Goal: Task Accomplishment & Management: Complete application form

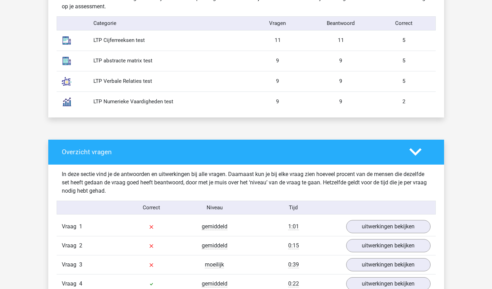
scroll to position [520, 0]
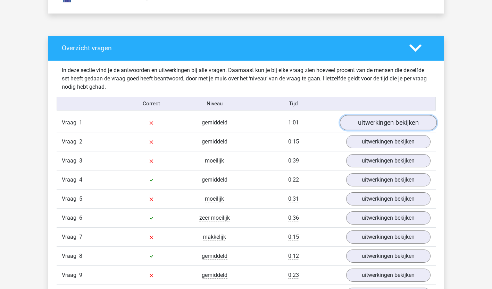
click at [367, 126] on link "uitwerkingen bekijken" at bounding box center [387, 123] width 97 height 15
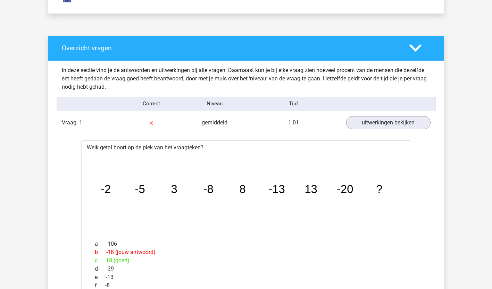
click at [420, 46] on polygon at bounding box center [415, 48] width 12 height 8
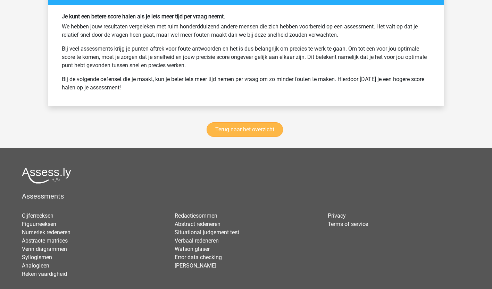
scroll to position [858, 0]
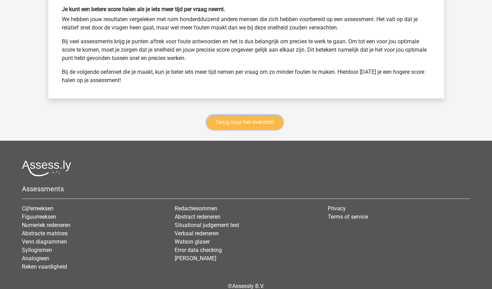
click at [249, 119] on link "Terug naar het overzicht" at bounding box center [244, 122] width 76 height 15
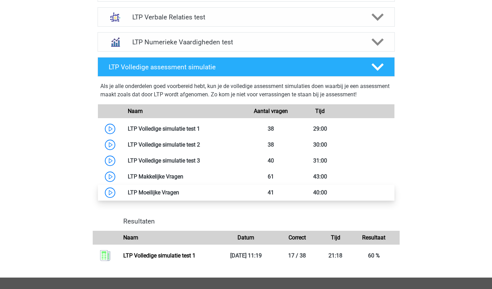
scroll to position [347, 0]
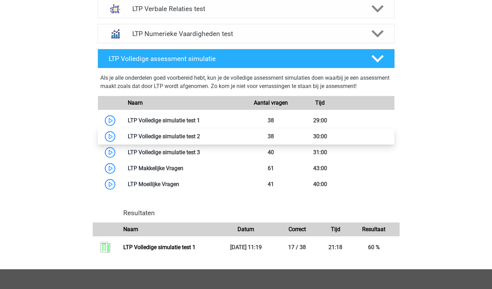
click at [200, 133] on link at bounding box center [200, 136] width 0 height 7
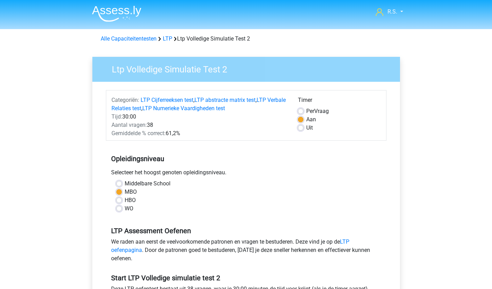
click at [128, 198] on label "HBO" at bounding box center [130, 200] width 11 height 8
click at [122, 198] on input "HBO" at bounding box center [119, 199] width 6 height 7
radio input "true"
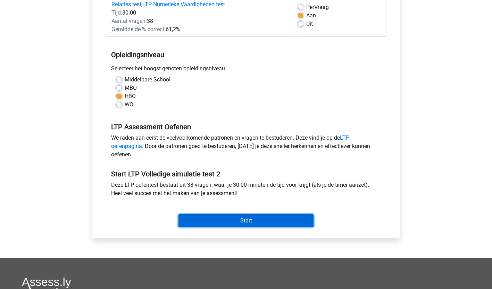
click at [210, 220] on input "Start" at bounding box center [245, 220] width 135 height 13
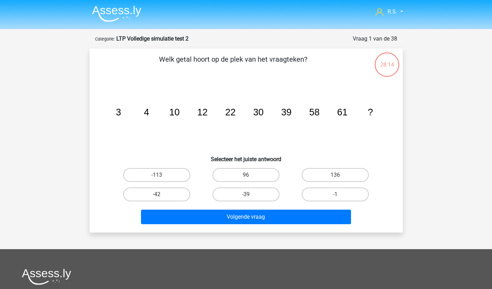
click at [246, 179] on input "96" at bounding box center [248, 177] width 5 height 5
radio input "true"
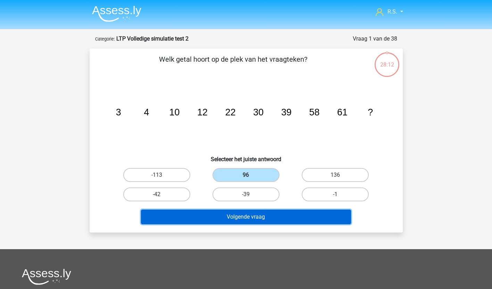
click at [253, 222] on button "Volgende vraag" at bounding box center [246, 217] width 210 height 15
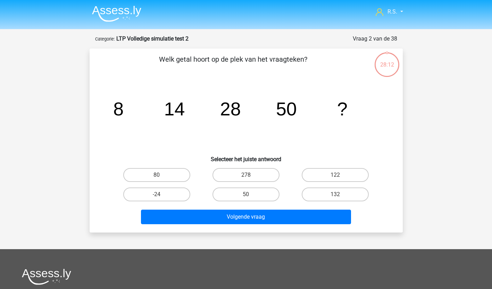
scroll to position [35, 0]
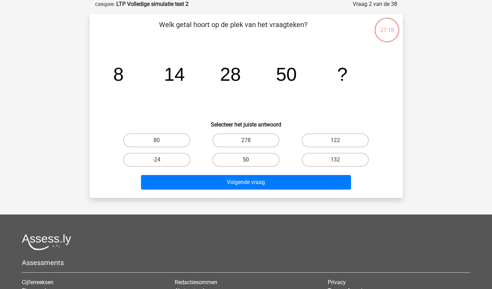
click at [237, 162] on label "50" at bounding box center [245, 160] width 67 height 14
click at [246, 162] on input "50" at bounding box center [248, 162] width 5 height 5
radio input "true"
click at [174, 139] on label "80" at bounding box center [156, 141] width 67 height 14
click at [161, 141] on input "80" at bounding box center [158, 143] width 5 height 5
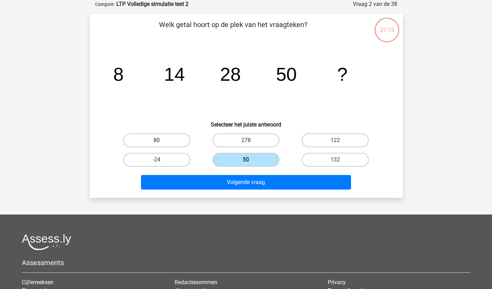
radio input "true"
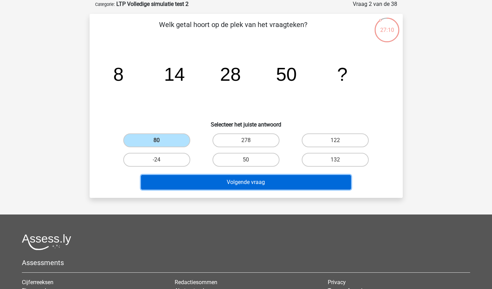
click at [193, 183] on button "Volgende vraag" at bounding box center [246, 182] width 210 height 15
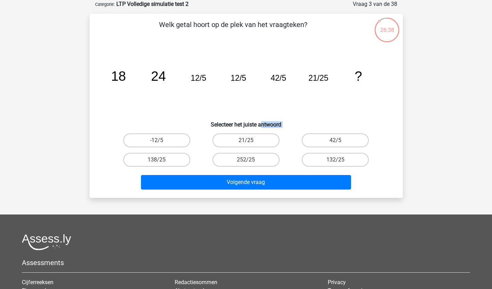
drag, startPoint x: 259, startPoint y: 125, endPoint x: 256, endPoint y: 133, distance: 7.8
click at [256, 133] on div "Welk getal hoort op de plek van het vraagteken? image/svg+xml 18 24 12/5 12/5 4…" at bounding box center [245, 105] width 307 height 173
drag, startPoint x: 256, startPoint y: 133, endPoint x: 255, endPoint y: 140, distance: 7.4
click at [255, 140] on label "21/25" at bounding box center [245, 141] width 67 height 14
click at [250, 141] on input "21/25" at bounding box center [248, 143] width 5 height 5
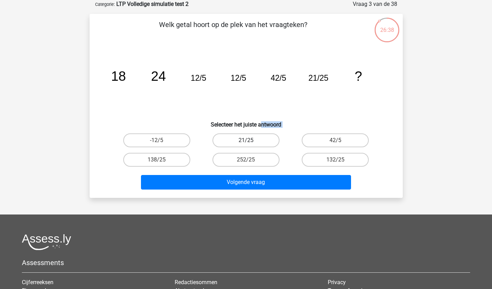
radio input "true"
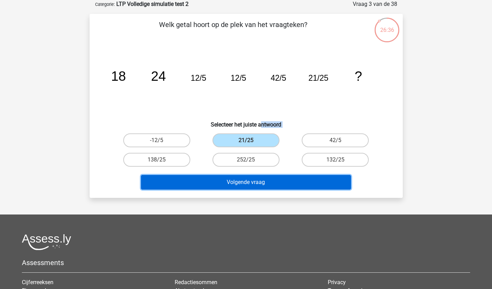
click at [231, 177] on button "Volgende vraag" at bounding box center [246, 182] width 210 height 15
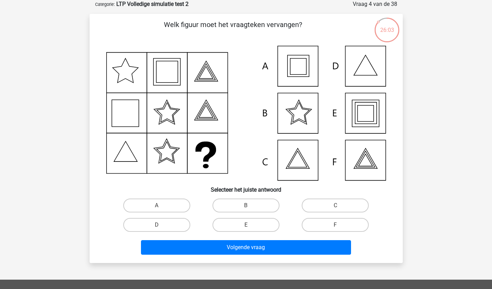
click at [302, 61] on icon at bounding box center [246, 113] width 280 height 135
click at [302, 63] on icon at bounding box center [246, 113] width 280 height 135
click at [152, 204] on label "A" at bounding box center [156, 206] width 67 height 14
click at [156, 206] on input "A" at bounding box center [158, 208] width 5 height 5
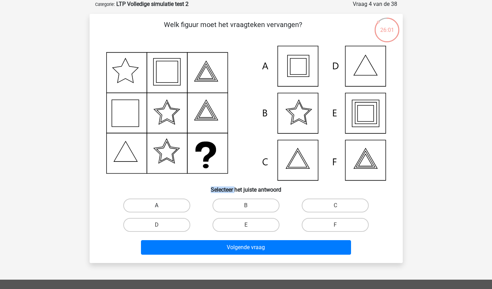
radio input "true"
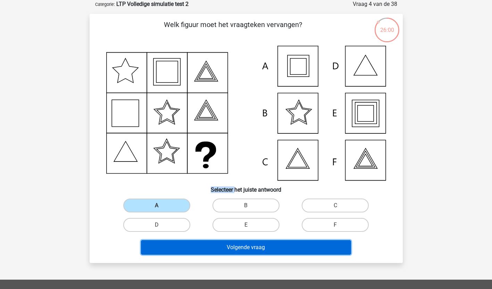
click at [173, 249] on button "Volgende vraag" at bounding box center [246, 247] width 210 height 15
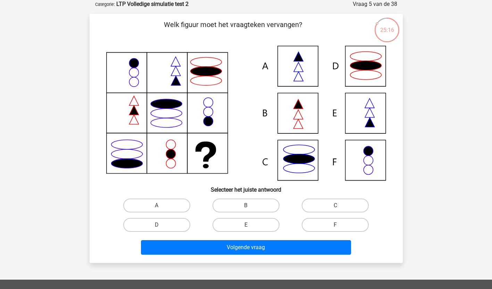
click at [307, 111] on icon at bounding box center [246, 113] width 280 height 135
click at [242, 203] on label "B" at bounding box center [245, 206] width 67 height 14
click at [246, 206] on input "B" at bounding box center [248, 208] width 5 height 5
radio input "true"
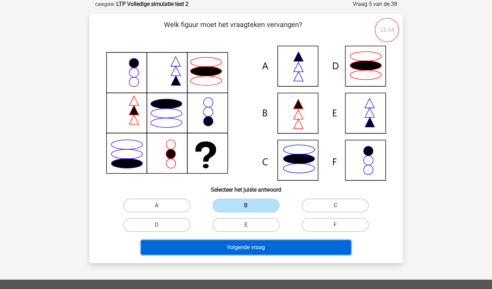
click at [222, 245] on button "Volgende vraag" at bounding box center [246, 247] width 210 height 15
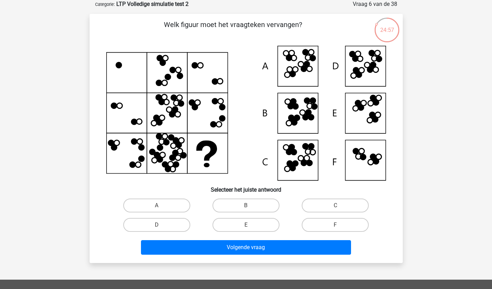
click at [323, 233] on div "F" at bounding box center [334, 224] width 89 height 19
click at [324, 228] on label "F" at bounding box center [335, 225] width 67 height 14
click at [335, 228] on input "F" at bounding box center [337, 227] width 5 height 5
radio input "true"
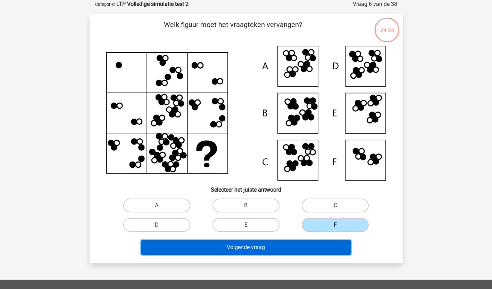
click at [311, 246] on button "Volgende vraag" at bounding box center [246, 247] width 210 height 15
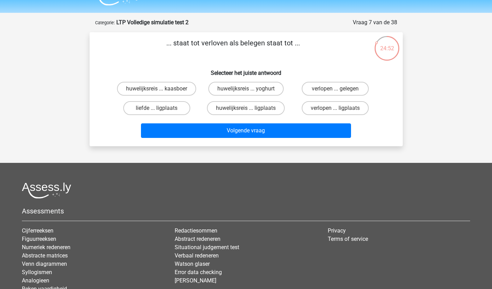
scroll to position [0, 0]
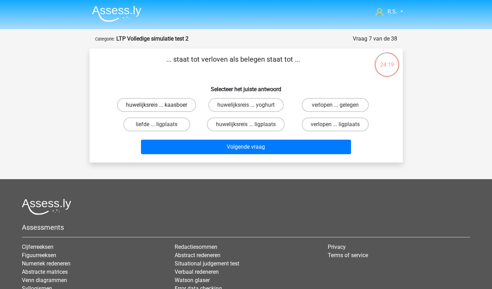
click at [178, 102] on label "huwelijksreis ... kaasboer" at bounding box center [156, 105] width 79 height 14
click at [161, 105] on input "huwelijksreis ... kaasboer" at bounding box center [158, 107] width 5 height 5
radio input "true"
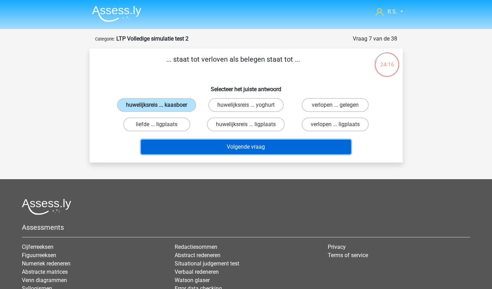
click at [214, 146] on button "Volgende vraag" at bounding box center [246, 147] width 210 height 15
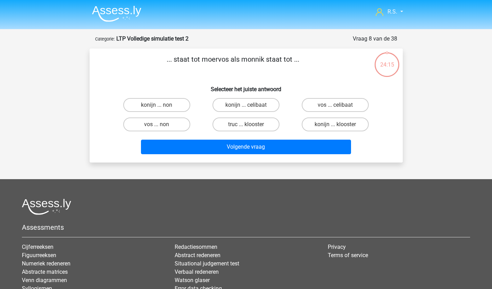
scroll to position [35, 0]
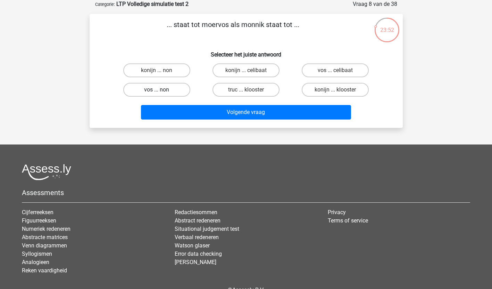
click at [175, 86] on label "vos ... non" at bounding box center [156, 90] width 67 height 14
click at [161, 90] on input "vos ... non" at bounding box center [158, 92] width 5 height 5
radio input "true"
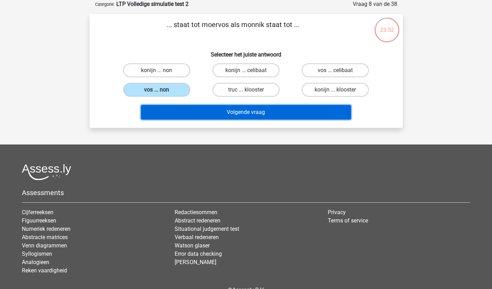
click at [188, 114] on button "Volgende vraag" at bounding box center [246, 112] width 210 height 15
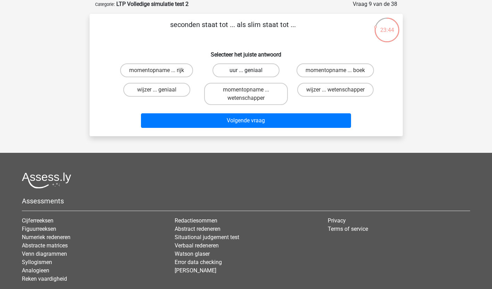
click at [246, 69] on label "uur ... geniaal" at bounding box center [245, 70] width 67 height 14
click at [246, 70] on input "uur ... geniaal" at bounding box center [248, 72] width 5 height 5
radio input "true"
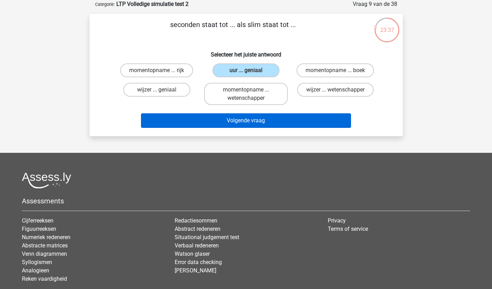
click at [238, 119] on button "Volgende vraag" at bounding box center [246, 120] width 210 height 15
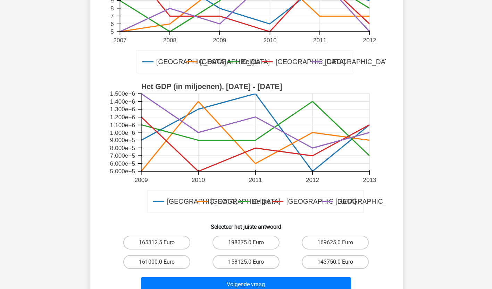
scroll to position [173, 0]
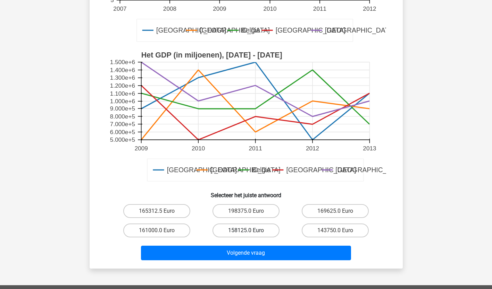
click at [230, 232] on label "158125.0 Euro" at bounding box center [245, 231] width 67 height 14
click at [246, 232] on input "158125.0 Euro" at bounding box center [248, 233] width 5 height 5
radio input "true"
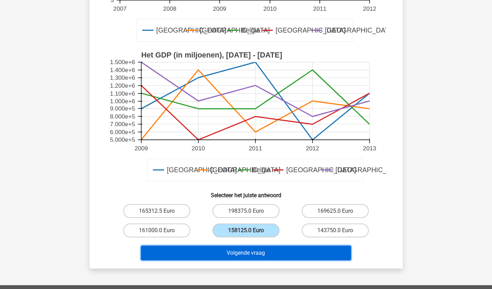
click at [231, 248] on button "Volgende vraag" at bounding box center [246, 253] width 210 height 15
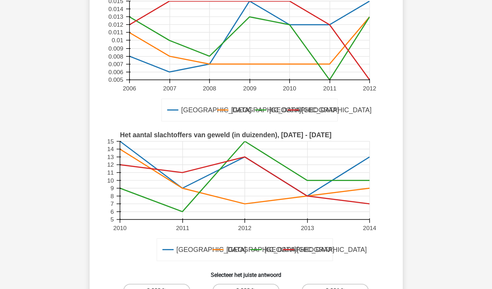
scroll to position [208, 0]
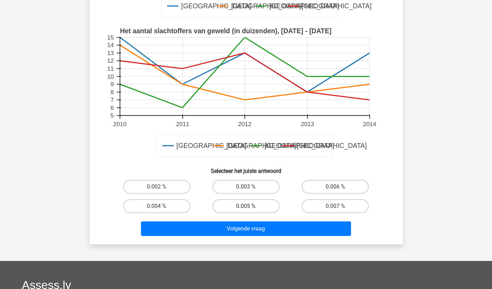
click at [266, 212] on label "0.005 %" at bounding box center [245, 207] width 67 height 14
click at [250, 211] on input "0.005 %" at bounding box center [248, 208] width 5 height 5
radio input "true"
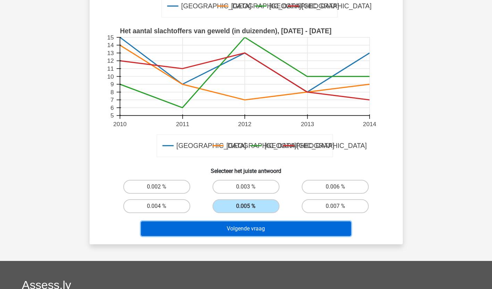
click at [268, 230] on button "Volgende vraag" at bounding box center [246, 229] width 210 height 15
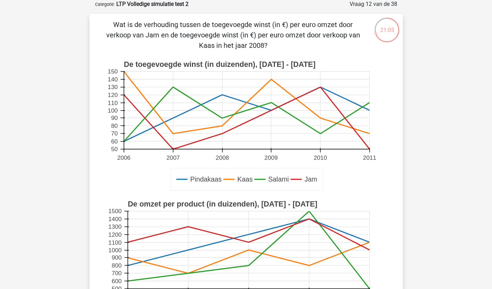
scroll to position [139, 0]
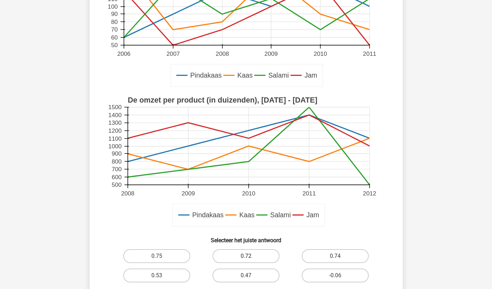
click at [238, 259] on label "0.72" at bounding box center [245, 256] width 67 height 14
click at [246, 259] on input "0.72" at bounding box center [248, 258] width 5 height 5
radio input "true"
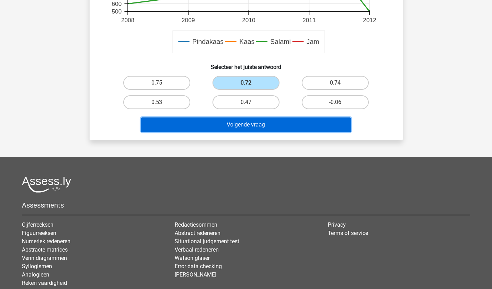
click at [310, 124] on button "Volgende vraag" at bounding box center [246, 125] width 210 height 15
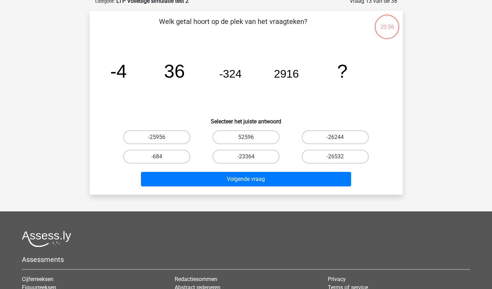
scroll to position [35, 0]
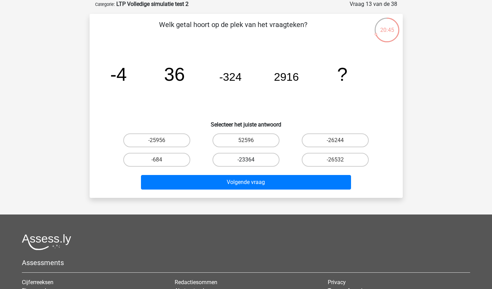
click at [236, 161] on label "-23364" at bounding box center [245, 160] width 67 height 14
click at [246, 161] on input "-23364" at bounding box center [248, 162] width 5 height 5
radio input "true"
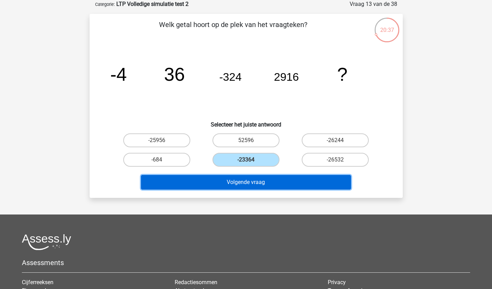
click at [260, 185] on button "Volgende vraag" at bounding box center [246, 182] width 210 height 15
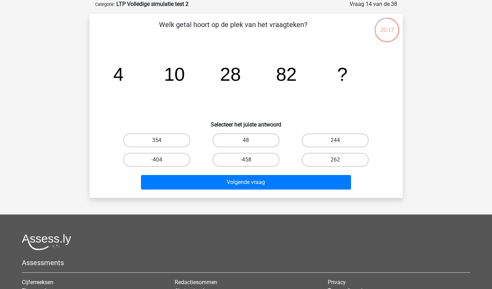
click at [339, 141] on input "244" at bounding box center [337, 143] width 5 height 5
radio input "true"
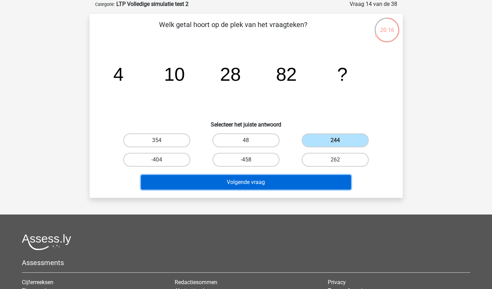
click at [286, 182] on button "Volgende vraag" at bounding box center [246, 182] width 210 height 15
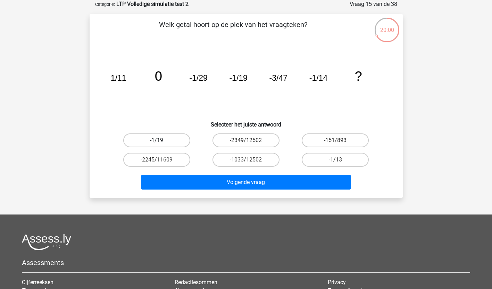
click at [171, 142] on label "-1/19" at bounding box center [156, 141] width 67 height 14
click at [161, 142] on input "-1/19" at bounding box center [158, 143] width 5 height 5
radio input "true"
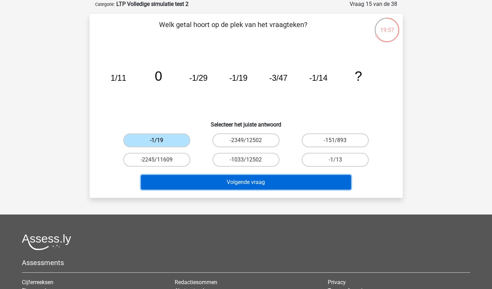
click at [169, 187] on button "Volgende vraag" at bounding box center [246, 182] width 210 height 15
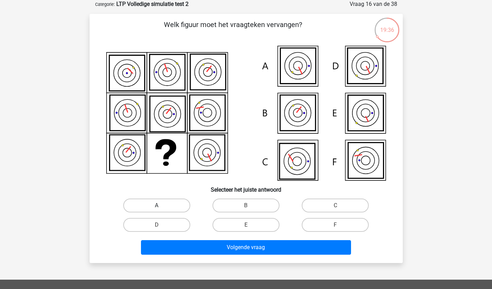
click at [164, 206] on label "A" at bounding box center [156, 206] width 67 height 14
click at [161, 206] on input "A" at bounding box center [158, 208] width 5 height 5
radio input "true"
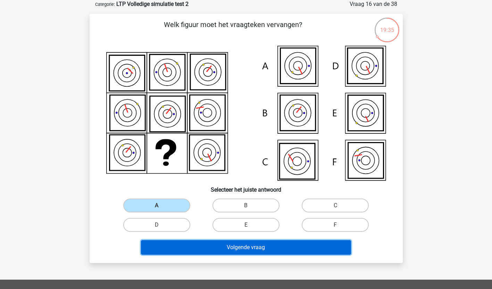
click at [161, 248] on button "Volgende vraag" at bounding box center [246, 247] width 210 height 15
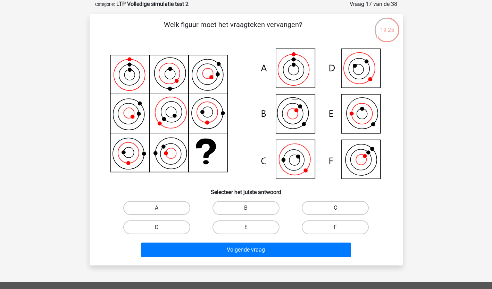
click at [326, 205] on label "C" at bounding box center [335, 208] width 67 height 14
click at [335, 208] on input "C" at bounding box center [337, 210] width 5 height 5
radio input "true"
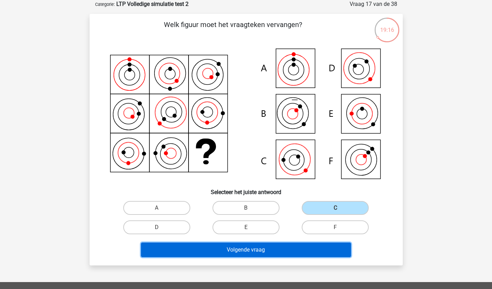
click at [274, 253] on button "Volgende vraag" at bounding box center [246, 250] width 210 height 15
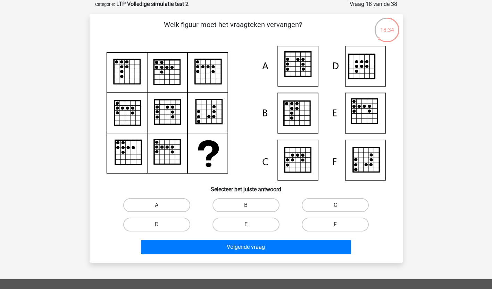
click at [374, 160] on icon at bounding box center [366, 160] width 26 height 25
click at [328, 227] on label "F" at bounding box center [335, 225] width 67 height 14
click at [335, 227] on input "F" at bounding box center [337, 227] width 5 height 5
radio input "true"
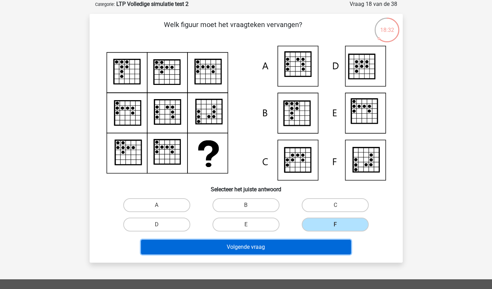
click at [303, 245] on button "Volgende vraag" at bounding box center [246, 247] width 210 height 15
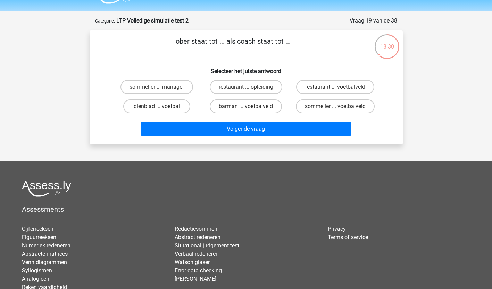
scroll to position [0, 0]
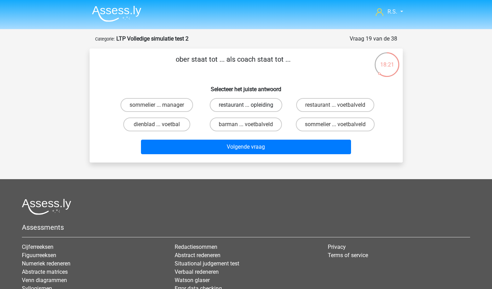
click at [266, 104] on label "restaurant ... opleiding" at bounding box center [246, 105] width 73 height 14
click at [250, 105] on input "restaurant ... opleiding" at bounding box center [248, 107] width 5 height 5
radio input "true"
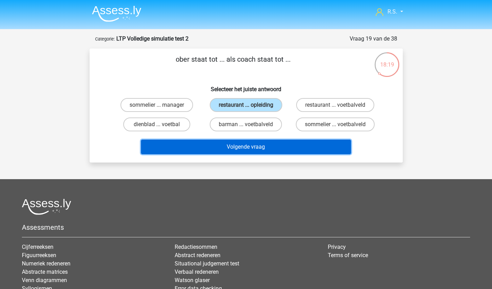
click at [258, 147] on button "Volgende vraag" at bounding box center [246, 147] width 210 height 15
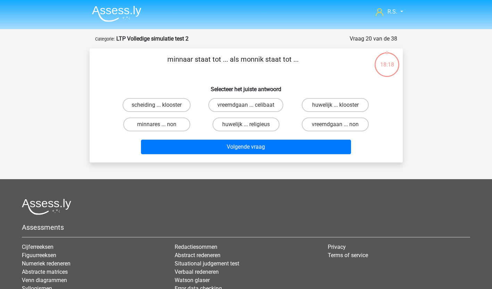
scroll to position [35, 0]
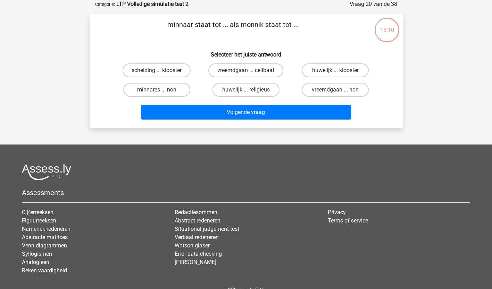
click at [159, 88] on label "minnares ... non" at bounding box center [156, 90] width 67 height 14
click at [159, 90] on input "minnares ... non" at bounding box center [158, 92] width 5 height 5
radio input "true"
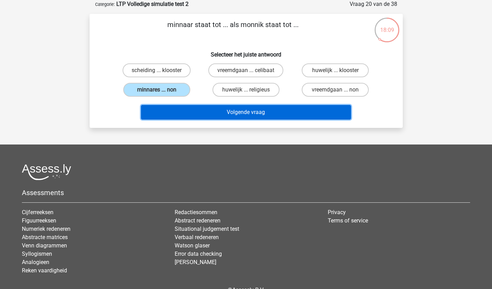
click at [158, 109] on button "Volgende vraag" at bounding box center [246, 112] width 210 height 15
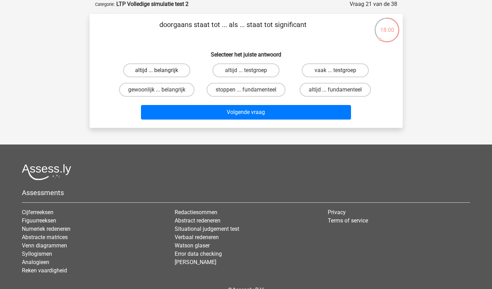
click at [163, 70] on label "altijd ... belangrijk" at bounding box center [156, 70] width 67 height 14
click at [161, 70] on input "altijd ... belangrijk" at bounding box center [158, 72] width 5 height 5
radio input "true"
click at [230, 104] on div "Volgende vraag" at bounding box center [246, 111] width 291 height 23
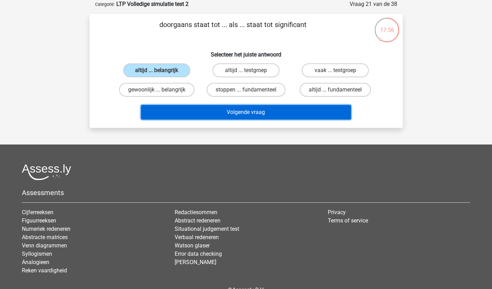
click at [228, 114] on button "Volgende vraag" at bounding box center [246, 112] width 210 height 15
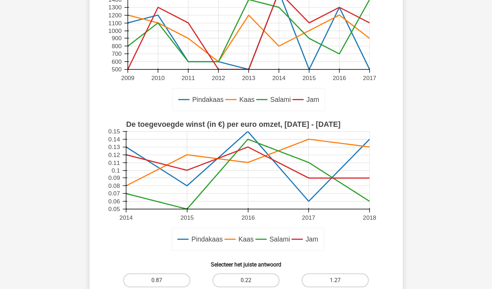
scroll to position [173, 0]
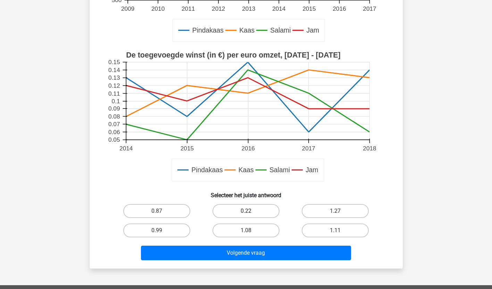
click at [253, 217] on label "0.22" at bounding box center [245, 211] width 67 height 14
click at [250, 216] on input "0.22" at bounding box center [248, 213] width 5 height 5
radio input "true"
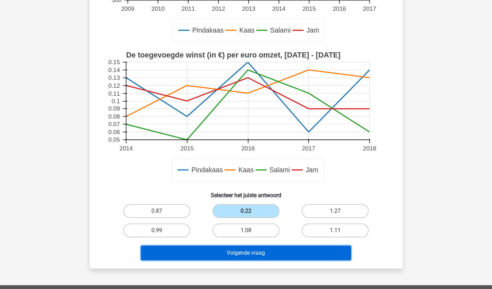
click at [249, 252] on button "Volgende vraag" at bounding box center [246, 253] width 210 height 15
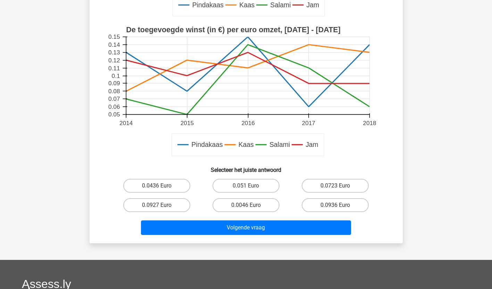
scroll to position [312, 0]
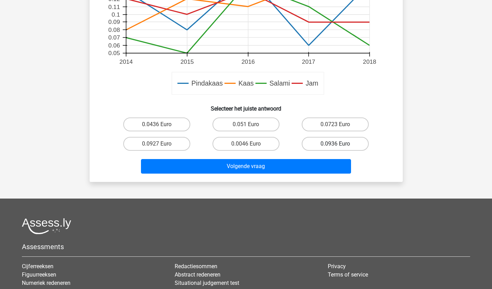
click at [345, 144] on label "0.0936 Euro" at bounding box center [335, 144] width 67 height 14
click at [340, 144] on input "0.0936 Euro" at bounding box center [337, 146] width 5 height 5
radio input "true"
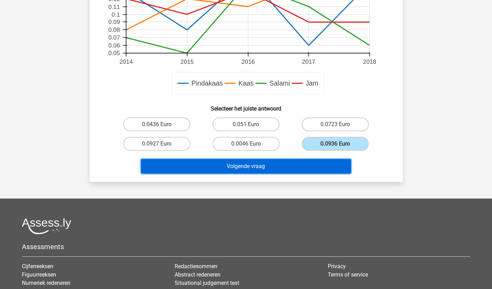
click at [316, 164] on button "Volgende vraag" at bounding box center [246, 166] width 210 height 15
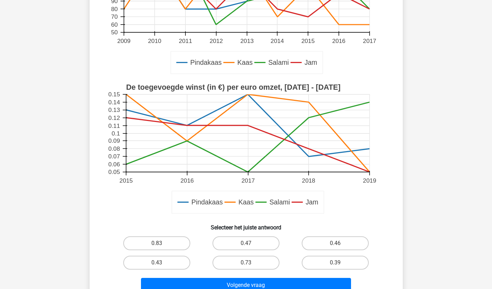
scroll to position [208, 0]
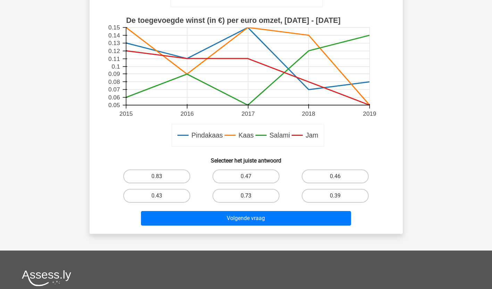
click at [272, 199] on label "0.73" at bounding box center [245, 196] width 67 height 14
click at [250, 199] on input "0.73" at bounding box center [248, 198] width 5 height 5
radio input "true"
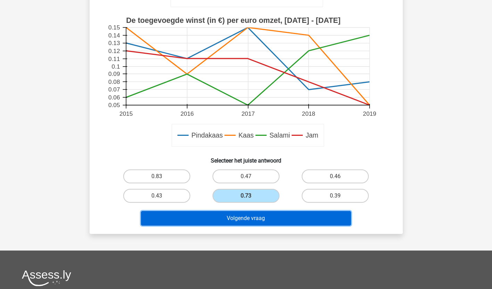
click at [259, 220] on button "Volgende vraag" at bounding box center [246, 218] width 210 height 15
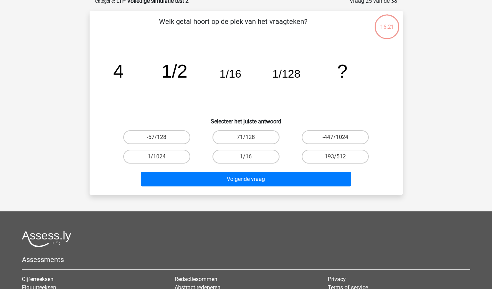
scroll to position [35, 0]
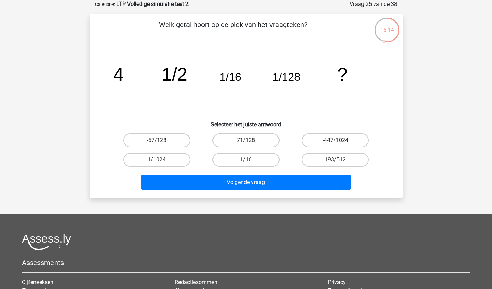
click at [154, 161] on label "1/1024" at bounding box center [156, 160] width 67 height 14
click at [156, 161] on input "1/1024" at bounding box center [158, 162] width 5 height 5
radio input "true"
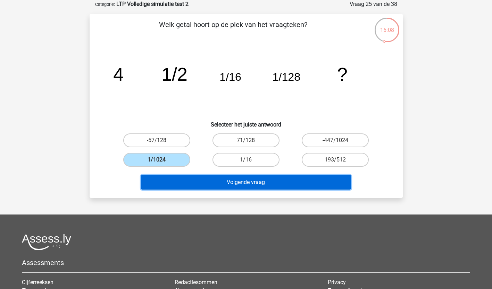
click at [153, 184] on button "Volgende vraag" at bounding box center [246, 182] width 210 height 15
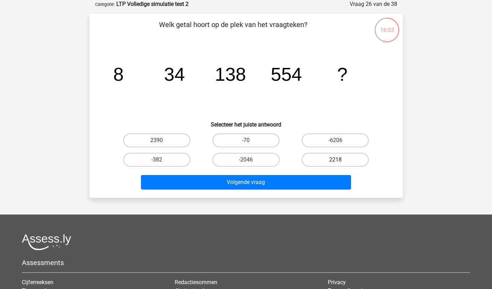
click at [344, 156] on label "2218" at bounding box center [335, 160] width 67 height 14
click at [340, 160] on input "2218" at bounding box center [337, 162] width 5 height 5
radio input "true"
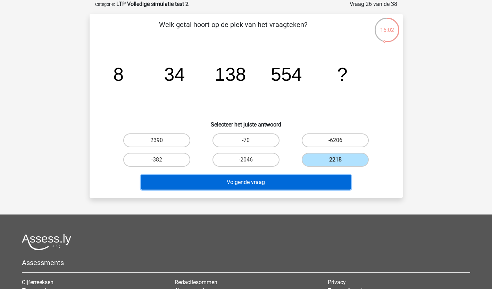
click at [323, 180] on button "Volgende vraag" at bounding box center [246, 182] width 210 height 15
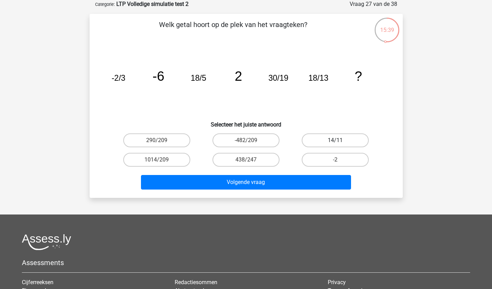
click at [342, 137] on label "14/11" at bounding box center [335, 141] width 67 height 14
click at [340, 141] on input "14/11" at bounding box center [337, 143] width 5 height 5
radio input "true"
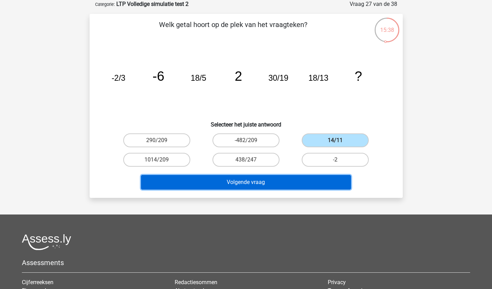
click at [299, 186] on button "Volgende vraag" at bounding box center [246, 182] width 210 height 15
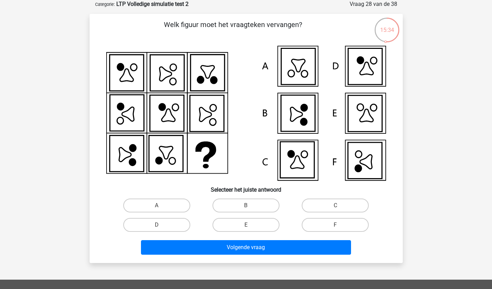
click at [354, 158] on icon at bounding box center [365, 161] width 34 height 36
click at [332, 226] on label "F" at bounding box center [335, 225] width 67 height 14
click at [335, 226] on input "F" at bounding box center [337, 227] width 5 height 5
radio input "true"
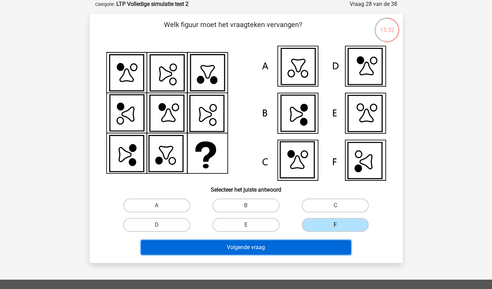
click at [319, 245] on button "Volgende vraag" at bounding box center [246, 247] width 210 height 15
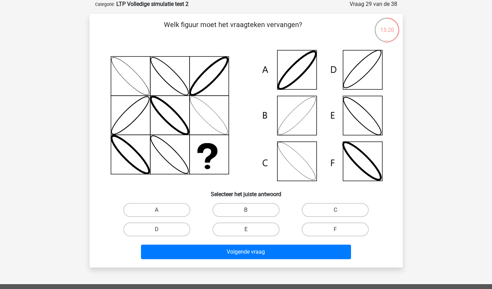
click at [369, 85] on icon at bounding box center [246, 116] width 280 height 140
drag, startPoint x: 176, startPoint y: 229, endPoint x: 173, endPoint y: 254, distance: 25.2
click at [176, 229] on label "D" at bounding box center [156, 230] width 67 height 14
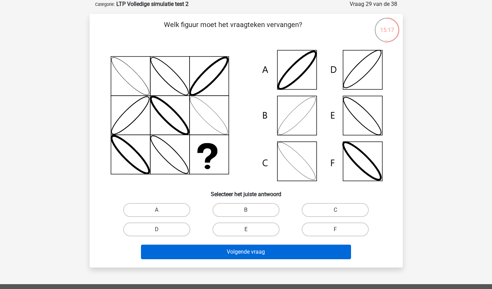
click at [161, 230] on input "D" at bounding box center [158, 232] width 5 height 5
radio input "true"
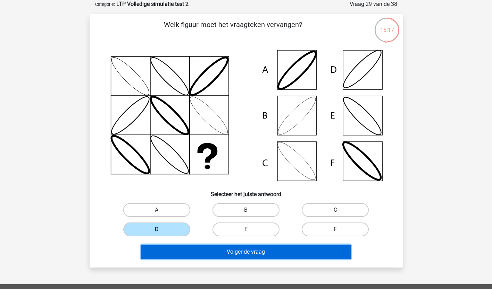
click at [173, 255] on button "Volgende vraag" at bounding box center [246, 252] width 210 height 15
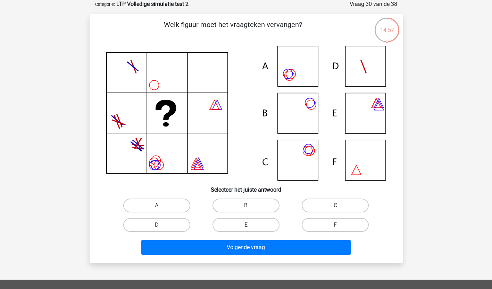
click at [303, 108] on icon at bounding box center [246, 113] width 280 height 135
click at [235, 211] on label "B" at bounding box center [245, 206] width 67 height 14
click at [246, 210] on input "B" at bounding box center [248, 208] width 5 height 5
radio input "true"
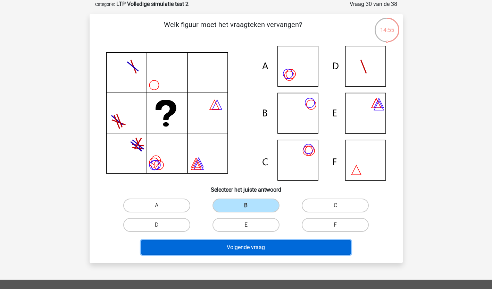
click at [224, 246] on button "Volgende vraag" at bounding box center [246, 247] width 210 height 15
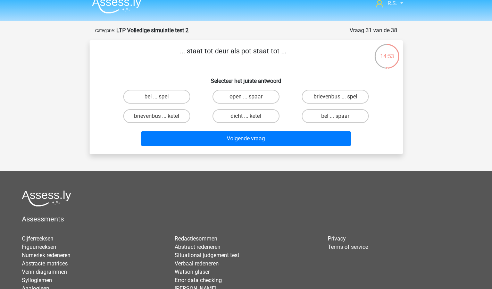
scroll to position [0, 0]
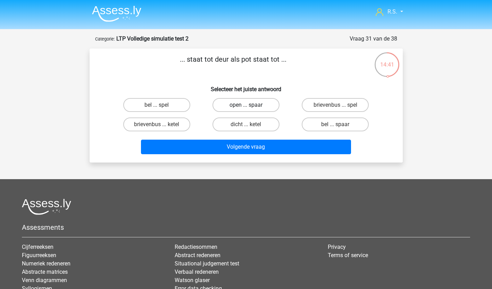
click at [237, 103] on label "open ... spaar" at bounding box center [245, 105] width 67 height 14
click at [246, 105] on input "open ... spaar" at bounding box center [248, 107] width 5 height 5
radio input "true"
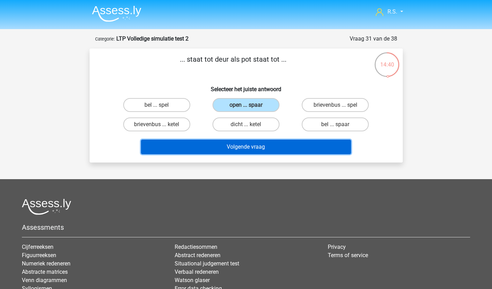
click at [223, 148] on button "Volgende vraag" at bounding box center [246, 147] width 210 height 15
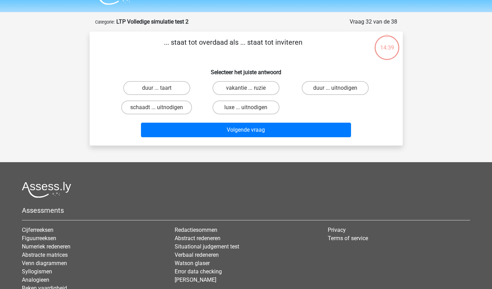
scroll to position [35, 0]
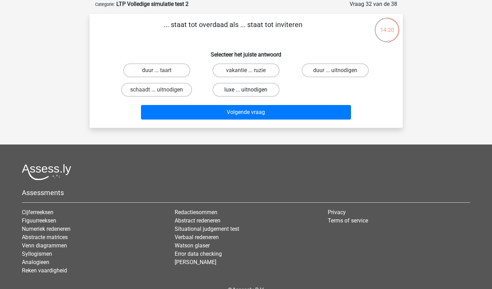
click at [241, 91] on label "luxe ... uitnodigen" at bounding box center [245, 90] width 67 height 14
click at [246, 91] on input "luxe ... uitnodigen" at bounding box center [248, 92] width 5 height 5
radio input "true"
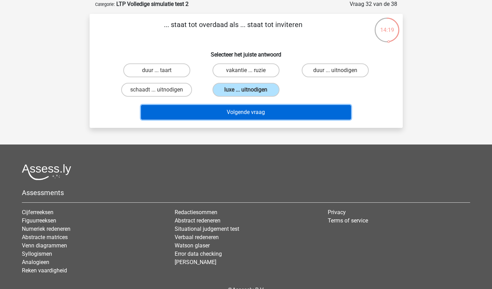
click at [240, 112] on button "Volgende vraag" at bounding box center [246, 112] width 210 height 15
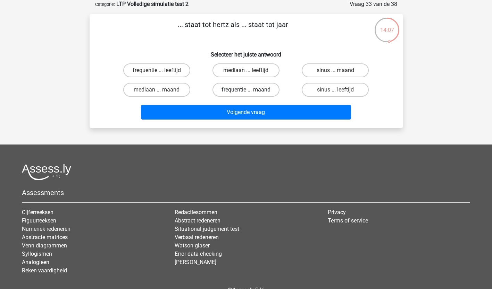
click at [257, 87] on label "frequentie ... maand" at bounding box center [245, 90] width 67 height 14
click at [250, 90] on input "frequentie ... maand" at bounding box center [248, 92] width 5 height 5
radio input "true"
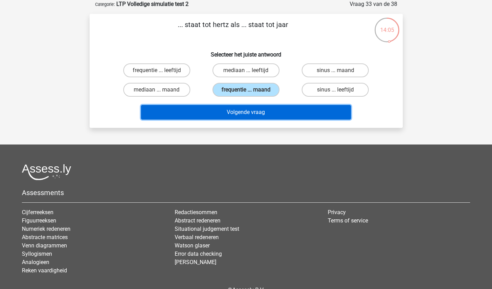
click at [254, 110] on button "Volgende vraag" at bounding box center [246, 112] width 210 height 15
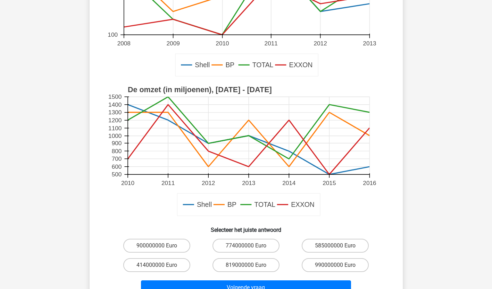
scroll to position [173, 0]
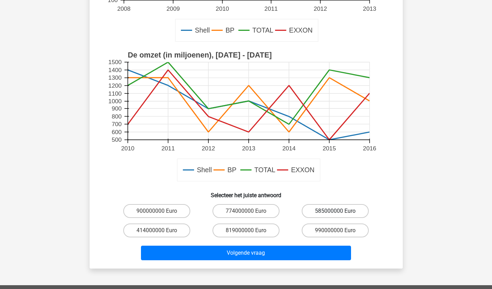
click at [331, 214] on label "585000000 Euro" at bounding box center [335, 211] width 67 height 14
click at [335, 214] on input "585000000 Euro" at bounding box center [337, 213] width 5 height 5
radio input "true"
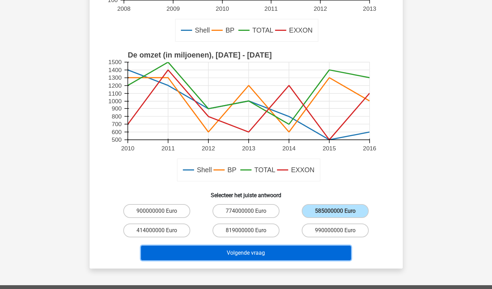
click at [252, 254] on button "Volgende vraag" at bounding box center [246, 253] width 210 height 15
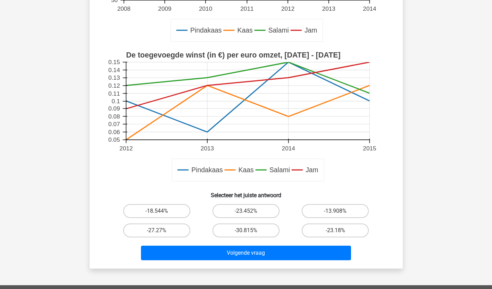
click at [246, 235] on input "-30.815%" at bounding box center [248, 233] width 5 height 5
radio input "true"
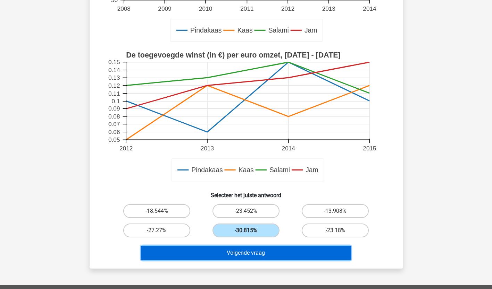
click at [239, 249] on button "Volgende vraag" at bounding box center [246, 253] width 210 height 15
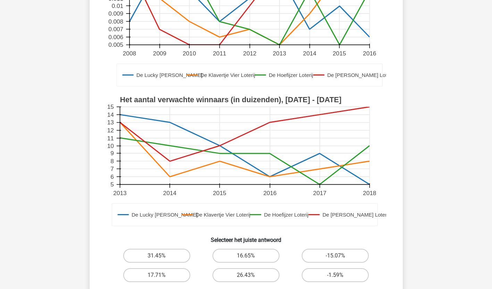
scroll to position [208, 0]
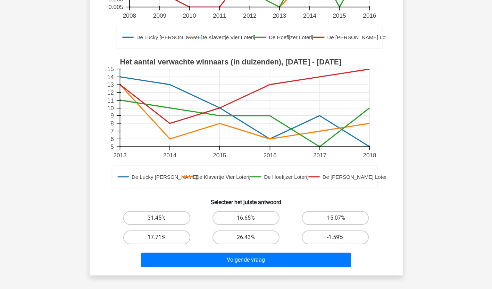
click at [171, 231] on label "17.71%" at bounding box center [156, 238] width 67 height 14
click at [161, 238] on input "17.71%" at bounding box center [158, 240] width 5 height 5
radio input "true"
click at [220, 231] on label "26.43%" at bounding box center [245, 238] width 67 height 14
click at [246, 238] on input "26.43%" at bounding box center [248, 240] width 5 height 5
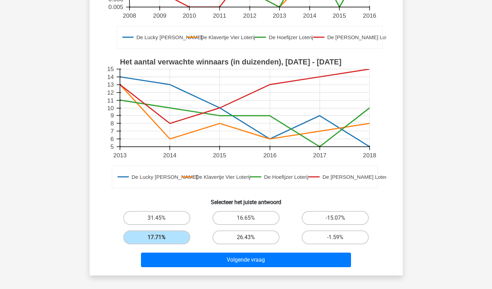
radio input "true"
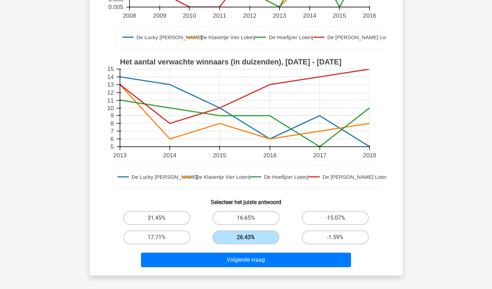
click at [231, 231] on label "26.43%" at bounding box center [245, 238] width 67 height 14
click at [246, 238] on input "26.43%" at bounding box center [248, 240] width 5 height 5
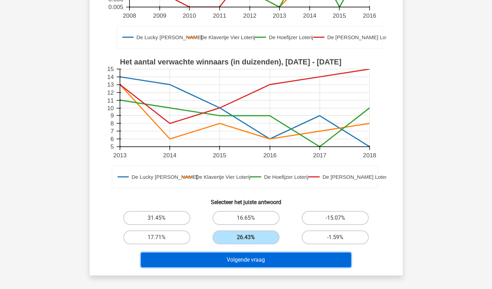
click at [218, 253] on button "Volgende vraag" at bounding box center [246, 260] width 210 height 15
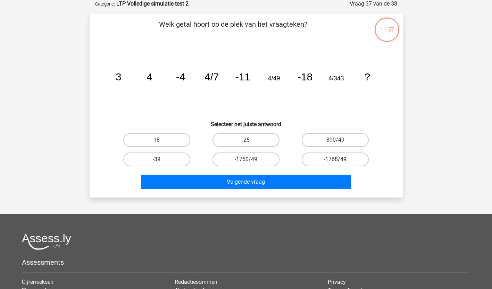
scroll to position [35, 0]
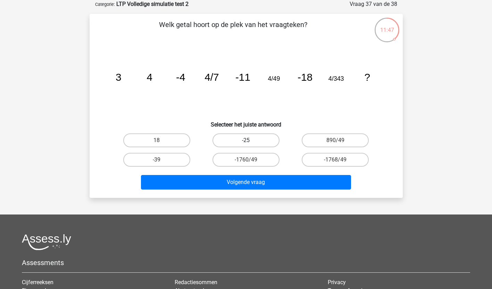
click at [238, 142] on label "-25" at bounding box center [245, 141] width 67 height 14
click at [246, 142] on input "-25" at bounding box center [248, 143] width 5 height 5
radio input "true"
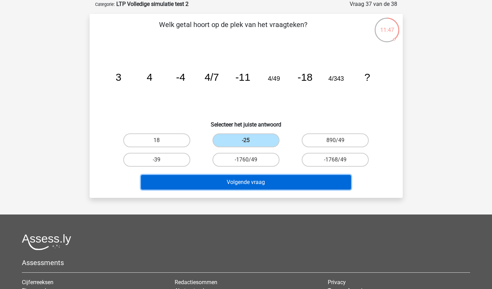
click at [237, 184] on button "Volgende vraag" at bounding box center [246, 182] width 210 height 15
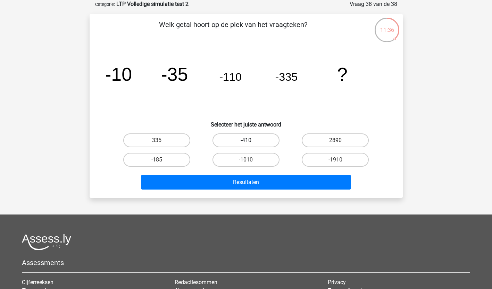
click at [264, 141] on label "-410" at bounding box center [245, 141] width 67 height 14
click at [250, 141] on input "-410" at bounding box center [248, 143] width 5 height 5
radio input "true"
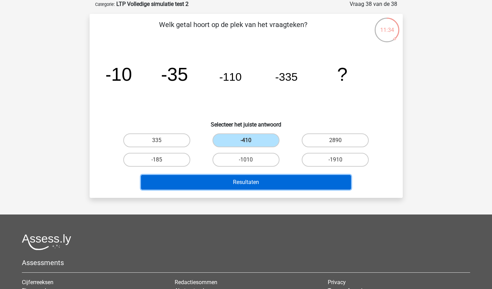
click at [255, 183] on button "Resultaten" at bounding box center [246, 182] width 210 height 15
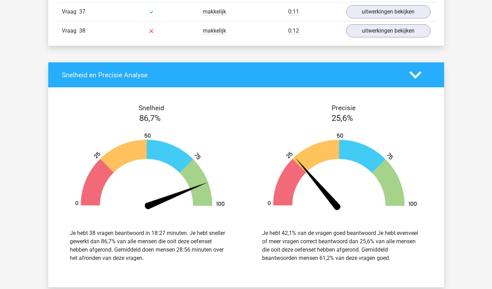
scroll to position [1527, 0]
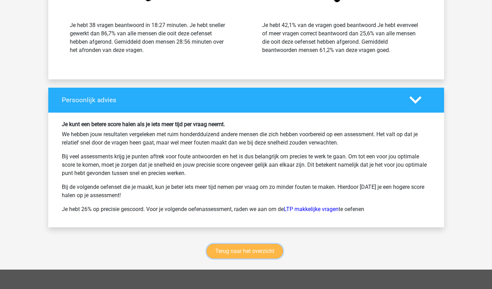
click at [246, 253] on link "Terug naar het overzicht" at bounding box center [244, 251] width 76 height 15
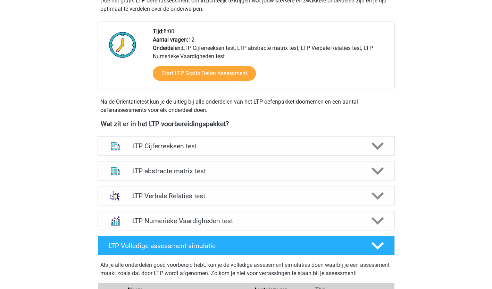
scroll to position [208, 0]
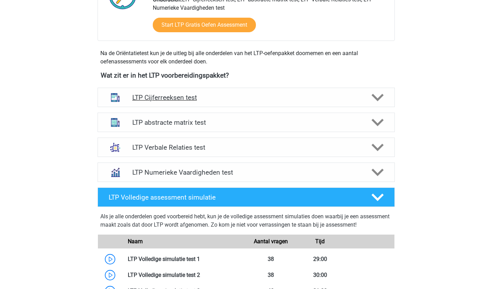
click at [184, 100] on h4 "LTP Cijferreeksen test" at bounding box center [245, 98] width 227 height 8
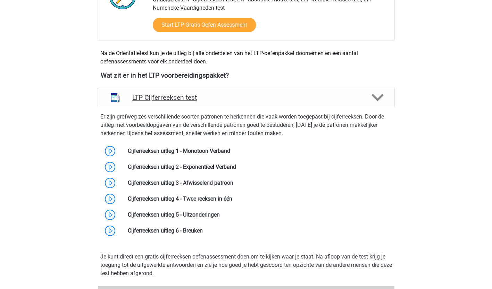
click at [184, 100] on h4 "LTP Cijferreeksen test" at bounding box center [245, 98] width 227 height 8
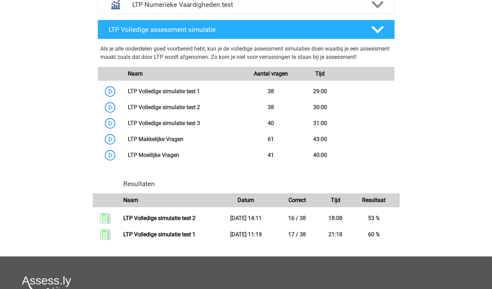
scroll to position [451, 0]
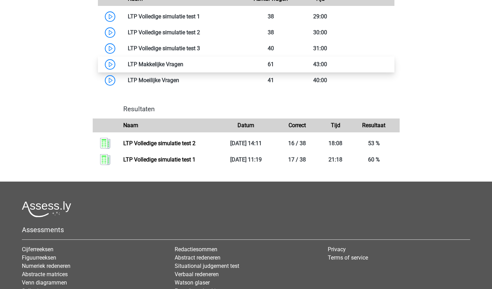
click at [183, 64] on link at bounding box center [183, 64] width 0 height 7
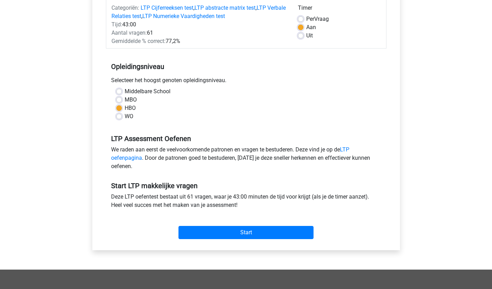
scroll to position [104, 0]
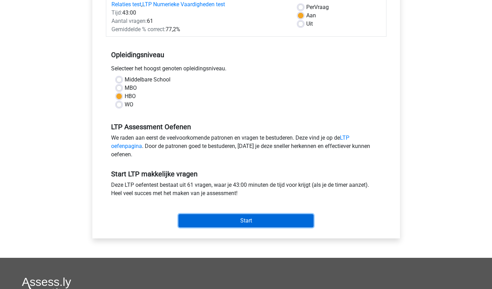
click at [254, 217] on input "Start" at bounding box center [245, 220] width 135 height 13
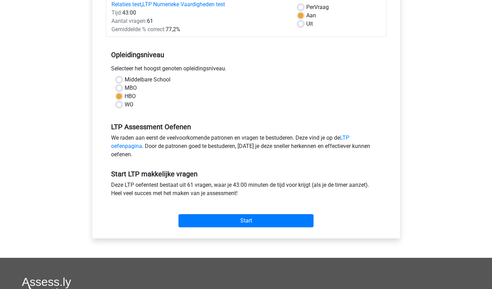
click at [125, 81] on label "Middelbare School" at bounding box center [148, 80] width 46 height 8
click at [120, 81] on input "Middelbare School" at bounding box center [119, 79] width 6 height 7
radio input "true"
click at [125, 88] on label "MBO" at bounding box center [131, 88] width 12 height 8
click at [120, 88] on input "MBO" at bounding box center [119, 87] width 6 height 7
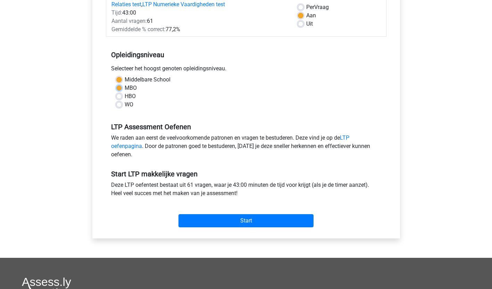
radio input "true"
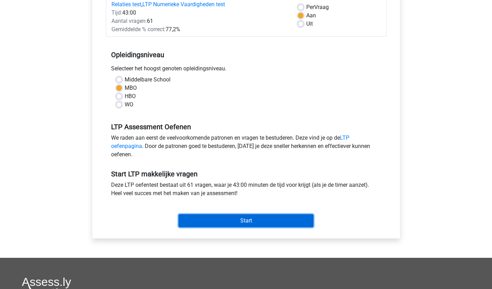
click at [190, 215] on input "Start" at bounding box center [245, 220] width 135 height 13
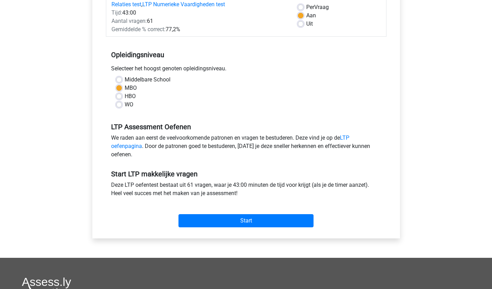
scroll to position [0, 0]
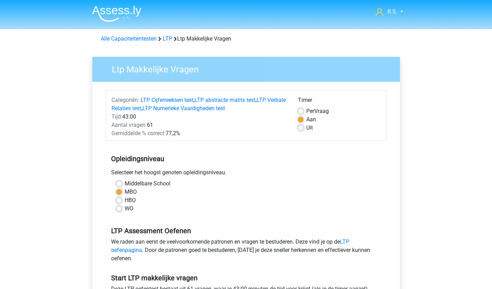
click at [125, 201] on label "HBO" at bounding box center [130, 200] width 11 height 8
click at [118, 201] on input "HBO" at bounding box center [119, 199] width 6 height 7
radio input "true"
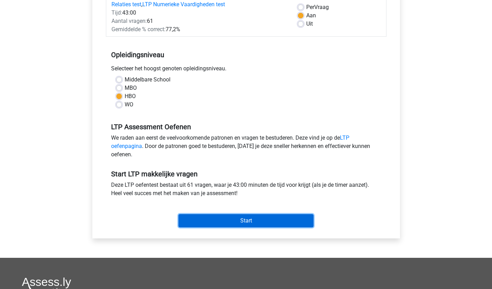
click at [209, 227] on input "Start" at bounding box center [245, 220] width 135 height 13
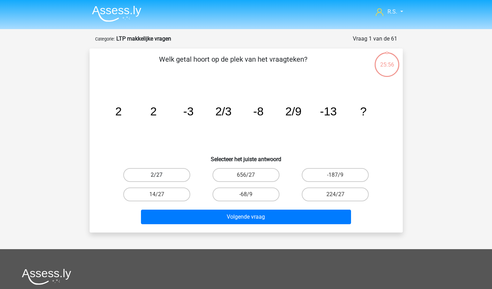
click at [155, 175] on label "2/27" at bounding box center [156, 175] width 67 height 14
click at [156, 175] on input "2/27" at bounding box center [158, 177] width 5 height 5
radio input "true"
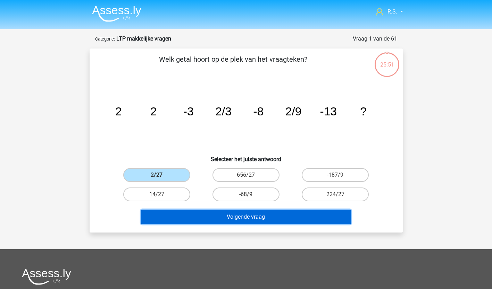
click at [170, 221] on button "Volgende vraag" at bounding box center [246, 217] width 210 height 15
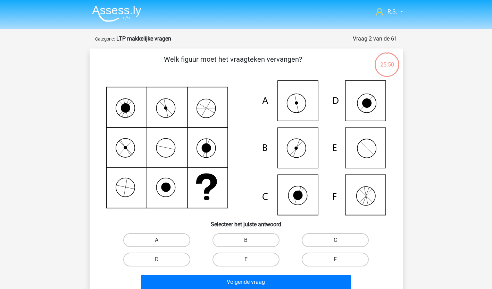
scroll to position [35, 0]
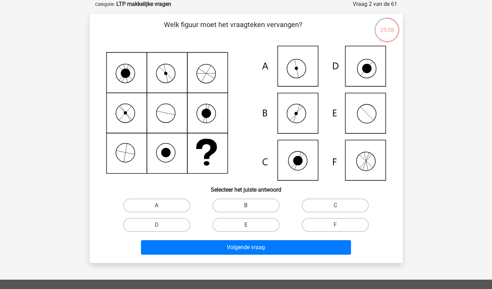
click at [374, 65] on icon at bounding box center [246, 113] width 280 height 135
click at [156, 228] on label "D" at bounding box center [156, 225] width 67 height 14
click at [156, 228] on input "D" at bounding box center [158, 227] width 5 height 5
radio input "true"
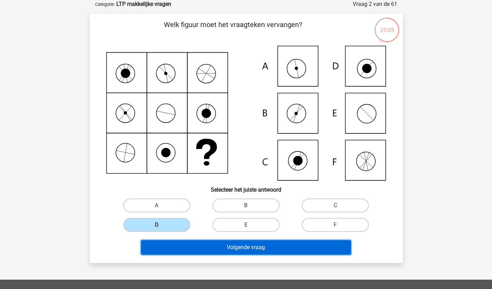
click at [156, 249] on button "Volgende vraag" at bounding box center [246, 247] width 210 height 15
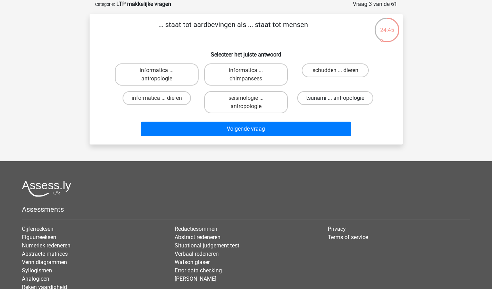
drag, startPoint x: 331, startPoint y: 99, endPoint x: 315, endPoint y: 100, distance: 16.0
click at [315, 100] on label "tsunami ... antropologie" at bounding box center [335, 98] width 76 height 14
click at [335, 100] on input "tsunami ... antropologie" at bounding box center [337, 100] width 5 height 5
radio input "true"
click at [315, 100] on label "tsunami ... antropologie" at bounding box center [335, 98] width 76 height 14
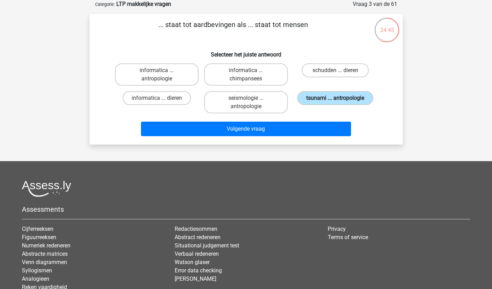
click at [335, 100] on input "tsunami ... antropologie" at bounding box center [337, 100] width 5 height 5
click at [315, 100] on label "tsunami ... antropologie" at bounding box center [335, 98] width 76 height 14
click at [335, 100] on input "tsunami ... antropologie" at bounding box center [337, 100] width 5 height 5
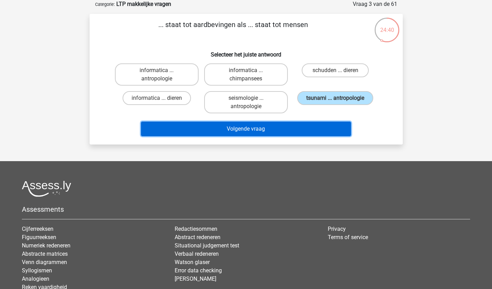
click at [272, 131] on button "Volgende vraag" at bounding box center [246, 129] width 210 height 15
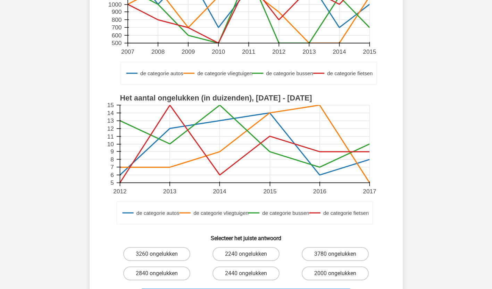
scroll to position [135, 0]
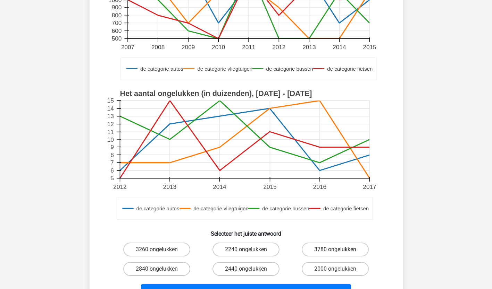
click at [314, 253] on label "3780 ongelukken" at bounding box center [335, 250] width 67 height 14
click at [335, 253] on input "3780 ongelukken" at bounding box center [337, 252] width 5 height 5
radio input "true"
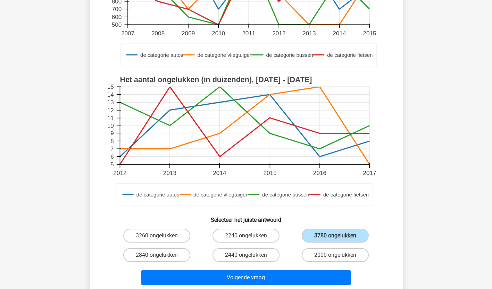
scroll to position [163, 0]
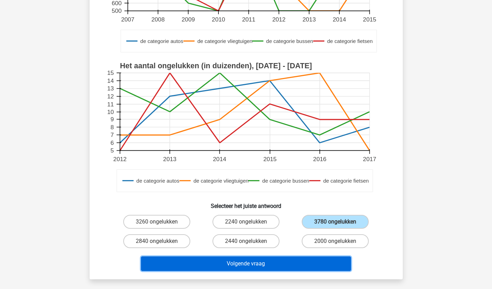
click at [350, 268] on button "Volgende vraag" at bounding box center [246, 264] width 210 height 15
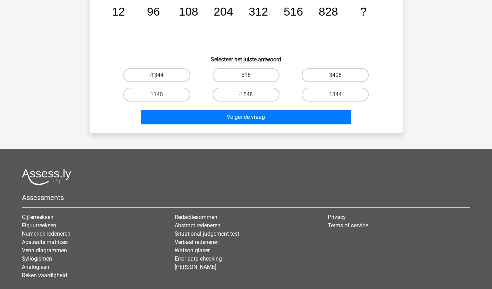
scroll to position [35, 0]
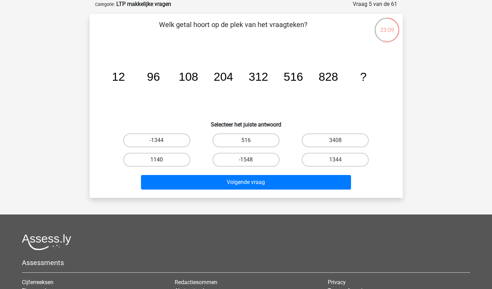
click at [177, 160] on label "1140" at bounding box center [156, 160] width 67 height 14
click at [161, 160] on input "1140" at bounding box center [158, 162] width 5 height 5
radio input "true"
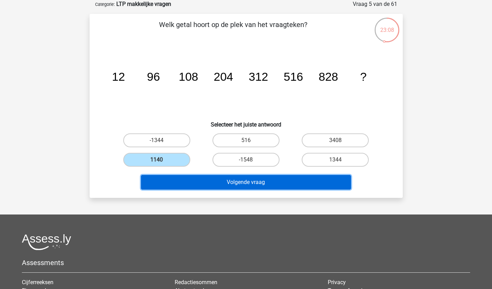
click at [181, 183] on button "Volgende vraag" at bounding box center [246, 182] width 210 height 15
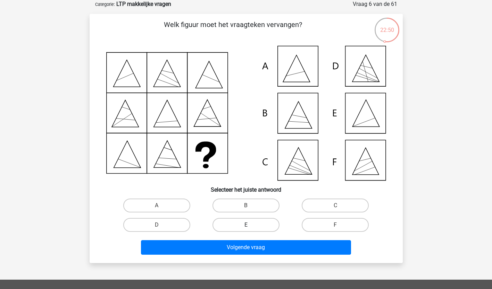
click at [255, 223] on label "E" at bounding box center [245, 225] width 67 height 14
click at [250, 225] on input "E" at bounding box center [248, 227] width 5 height 5
radio input "true"
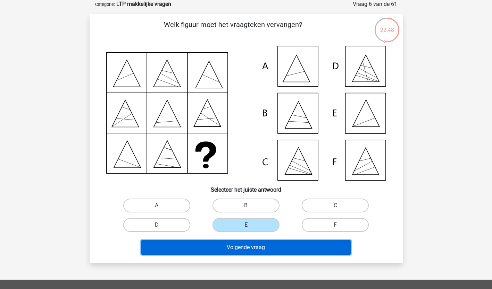
click at [254, 249] on button "Volgende vraag" at bounding box center [246, 247] width 210 height 15
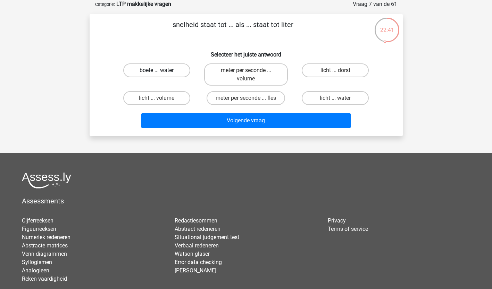
click at [165, 69] on label "boete ... water" at bounding box center [156, 70] width 67 height 14
click at [161, 70] on input "boete ... water" at bounding box center [158, 72] width 5 height 5
radio input "true"
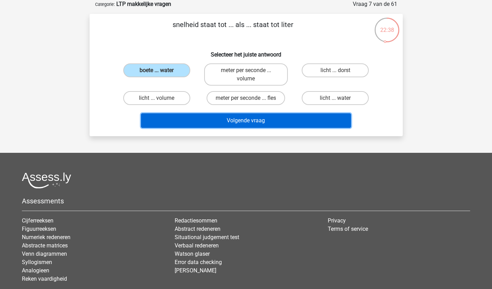
click at [167, 116] on button "Volgende vraag" at bounding box center [246, 120] width 210 height 15
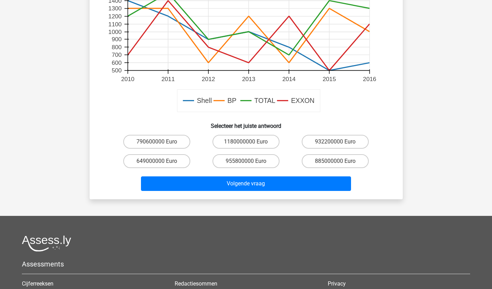
scroll to position [173, 0]
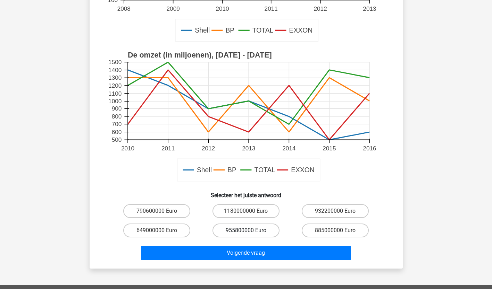
click at [254, 232] on label "955800000 Euro" at bounding box center [245, 231] width 67 height 14
click at [250, 232] on input "955800000 Euro" at bounding box center [248, 233] width 5 height 5
radio input "true"
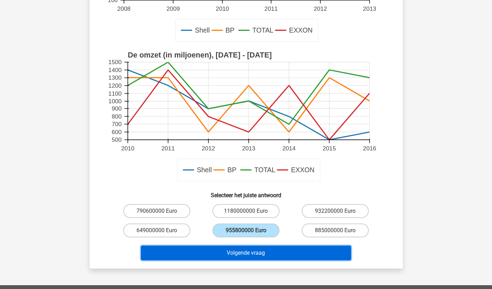
click at [246, 254] on button "Volgende vraag" at bounding box center [246, 253] width 210 height 15
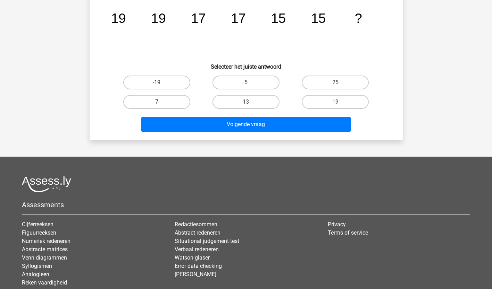
scroll to position [35, 0]
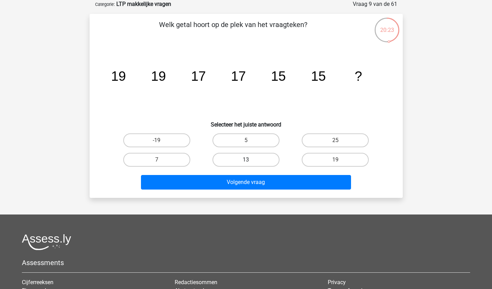
click at [234, 159] on label "13" at bounding box center [245, 160] width 67 height 14
click at [246, 160] on input "13" at bounding box center [248, 162] width 5 height 5
radio input "true"
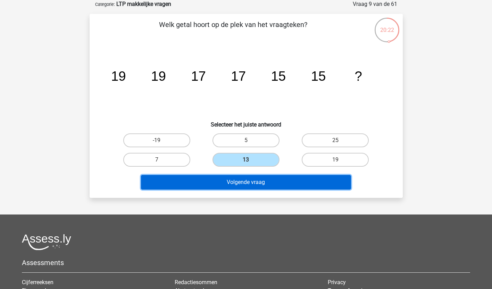
click at [223, 180] on button "Volgende vraag" at bounding box center [246, 182] width 210 height 15
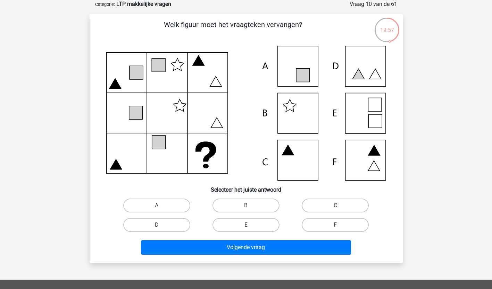
click at [369, 69] on icon at bounding box center [246, 113] width 280 height 135
click at [165, 230] on label "D" at bounding box center [156, 225] width 67 height 14
click at [161, 230] on input "D" at bounding box center [158, 227] width 5 height 5
radio input "true"
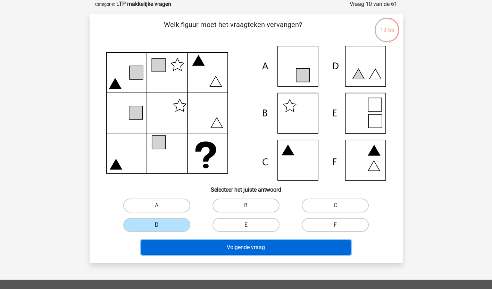
click at [176, 254] on button "Volgende vraag" at bounding box center [246, 247] width 210 height 15
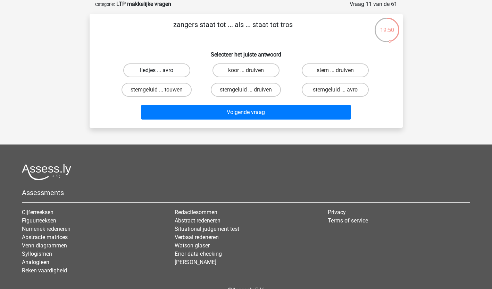
click at [183, 70] on label "liedjes ... avro" at bounding box center [156, 70] width 67 height 14
click at [161, 70] on input "liedjes ... avro" at bounding box center [158, 72] width 5 height 5
radio input "true"
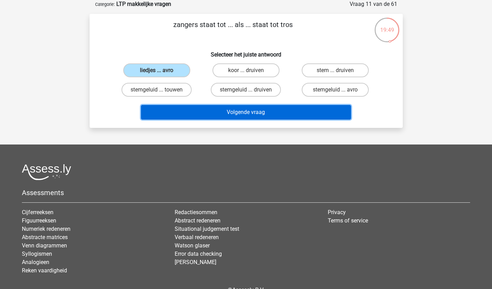
click at [174, 110] on button "Volgende vraag" at bounding box center [246, 112] width 210 height 15
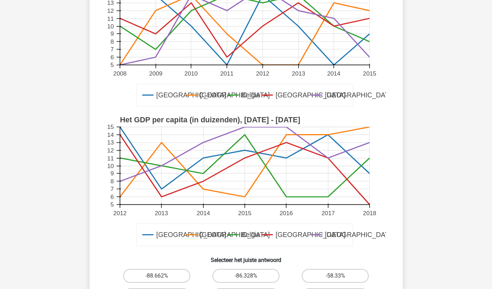
scroll to position [173, 0]
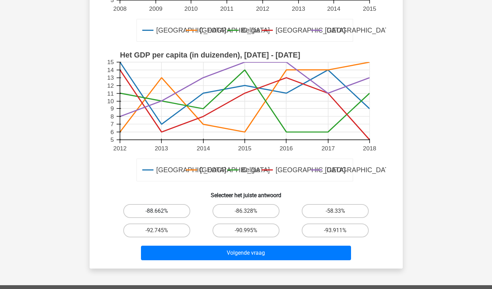
click at [170, 217] on label "-88.662%" at bounding box center [156, 211] width 67 height 14
click at [161, 216] on input "-88.662%" at bounding box center [158, 213] width 5 height 5
radio input "true"
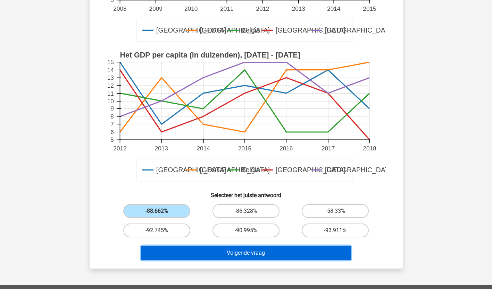
click at [173, 254] on button "Volgende vraag" at bounding box center [246, 253] width 210 height 15
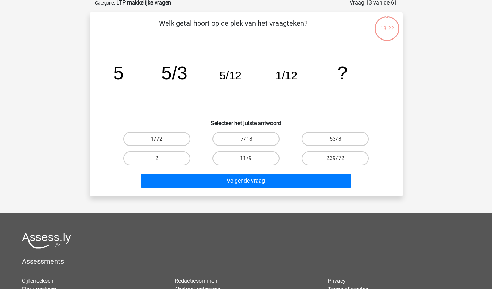
scroll to position [35, 0]
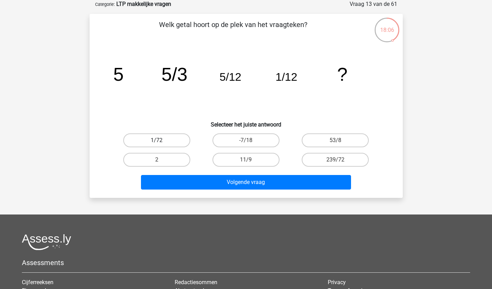
click at [166, 142] on label "1/72" at bounding box center [156, 141] width 67 height 14
click at [161, 142] on input "1/72" at bounding box center [158, 143] width 5 height 5
radio input "true"
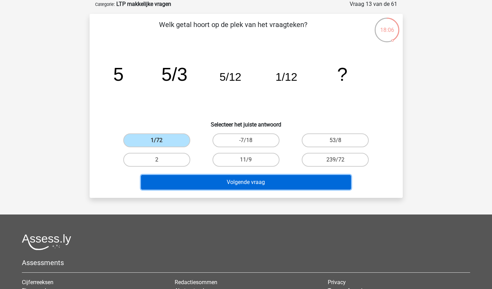
click at [173, 180] on button "Volgende vraag" at bounding box center [246, 182] width 210 height 15
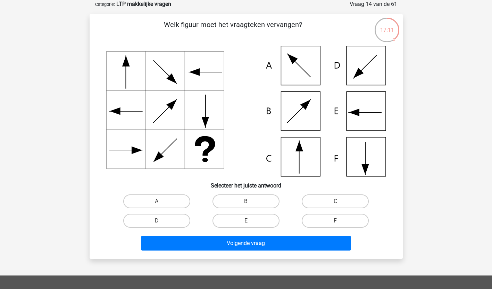
click at [374, 171] on icon at bounding box center [246, 111] width 280 height 131
click at [338, 221] on input "F" at bounding box center [337, 223] width 5 height 5
radio input "true"
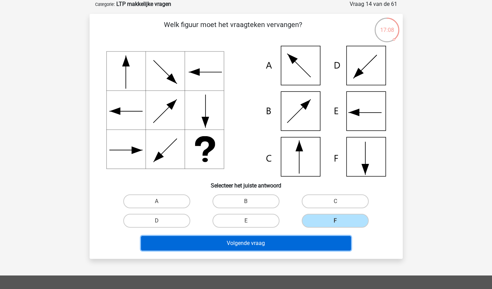
click at [315, 243] on button "Volgende vraag" at bounding box center [246, 243] width 210 height 15
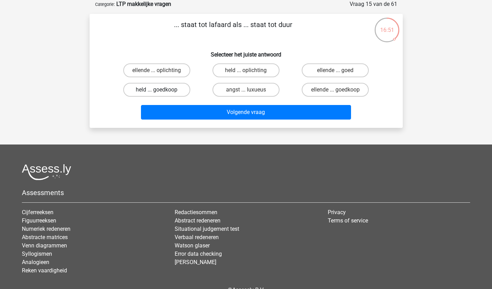
click at [162, 91] on label "held ... goedkoop" at bounding box center [156, 90] width 67 height 14
click at [161, 91] on input "held ... goedkoop" at bounding box center [158, 92] width 5 height 5
radio input "true"
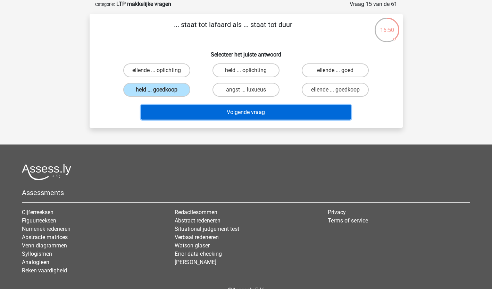
click at [161, 109] on button "Volgende vraag" at bounding box center [246, 112] width 210 height 15
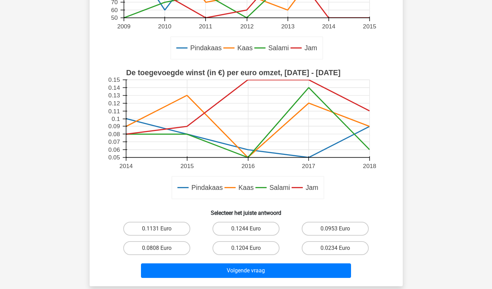
scroll to position [173, 0]
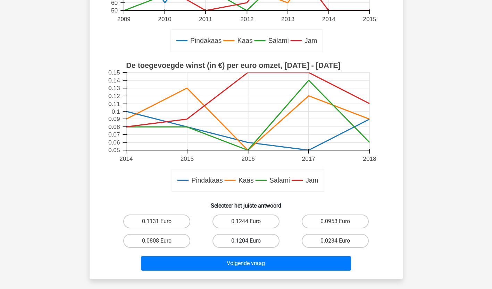
click at [259, 243] on label "0.1204 Euro" at bounding box center [245, 241] width 67 height 14
click at [250, 243] on input "0.1204 Euro" at bounding box center [248, 243] width 5 height 5
radio input "true"
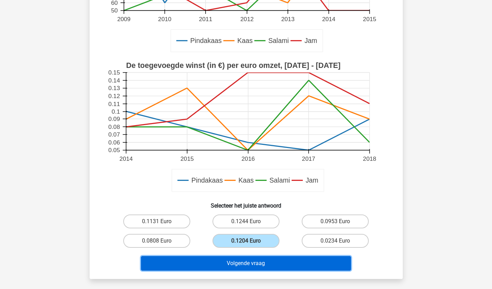
click at [268, 260] on button "Volgende vraag" at bounding box center [246, 263] width 210 height 15
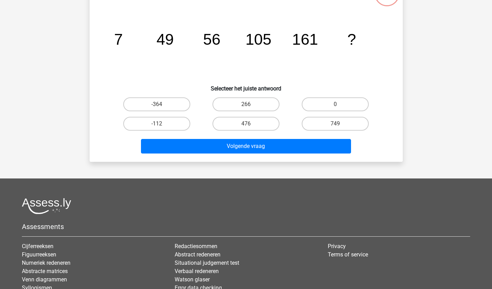
scroll to position [35, 0]
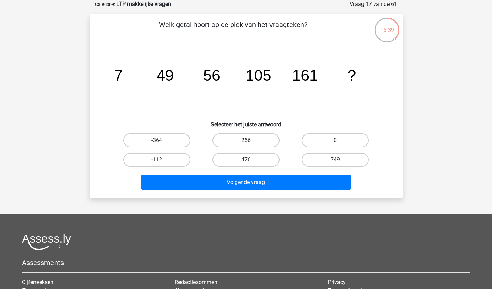
click at [263, 143] on label "266" at bounding box center [245, 141] width 67 height 14
click at [250, 143] on input "266" at bounding box center [248, 143] width 5 height 5
radio input "true"
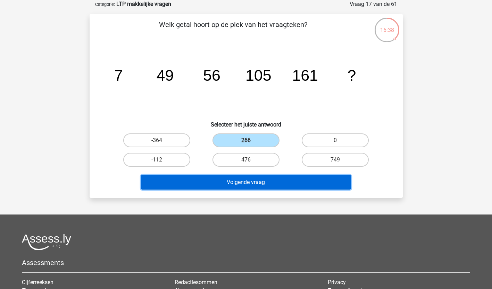
click at [259, 187] on button "Volgende vraag" at bounding box center [246, 182] width 210 height 15
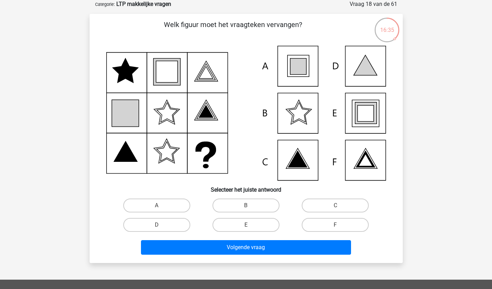
click at [300, 161] on icon at bounding box center [297, 159] width 19 height 16
click at [375, 163] on icon at bounding box center [246, 113] width 280 height 135
click at [342, 228] on label "F" at bounding box center [335, 225] width 67 height 14
click at [340, 228] on input "F" at bounding box center [337, 227] width 5 height 5
radio input "true"
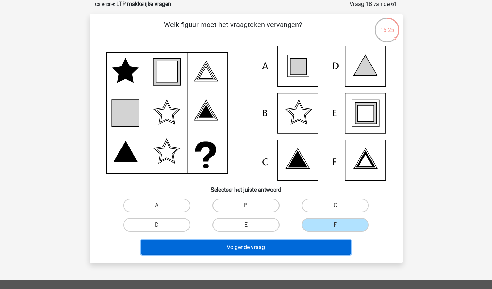
click at [328, 243] on button "Volgende vraag" at bounding box center [246, 247] width 210 height 15
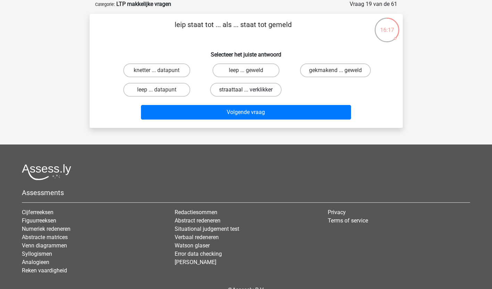
click at [256, 92] on label "straattaal ... verklikker" at bounding box center [245, 90] width 71 height 14
click at [250, 92] on input "straattaal ... verklikker" at bounding box center [248, 92] width 5 height 5
radio input "true"
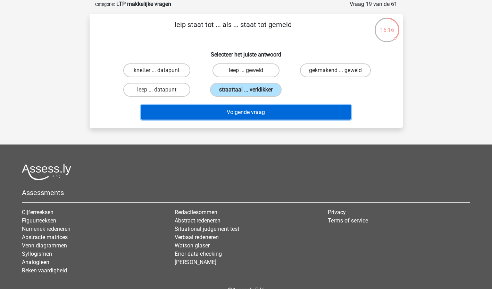
click at [248, 116] on button "Volgende vraag" at bounding box center [246, 112] width 210 height 15
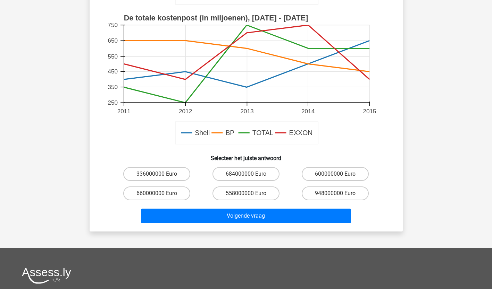
scroll to position [243, 0]
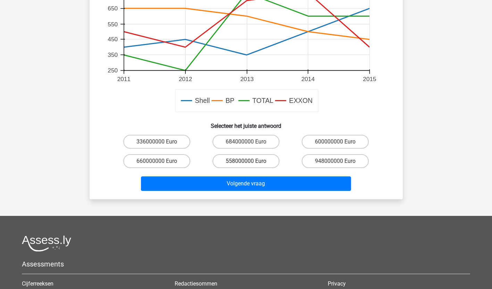
click at [272, 160] on label "558000000 Euro" at bounding box center [245, 161] width 67 height 14
click at [250, 161] on input "558000000 Euro" at bounding box center [248, 163] width 5 height 5
radio input "true"
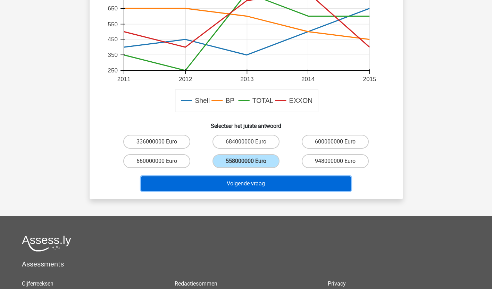
click at [270, 183] on button "Volgende vraag" at bounding box center [246, 184] width 210 height 15
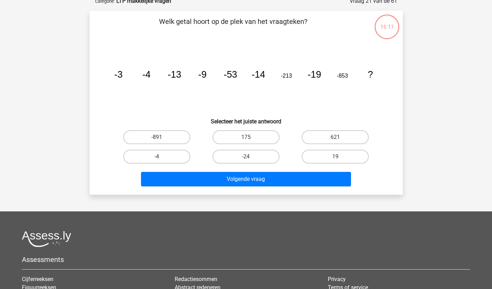
scroll to position [35, 0]
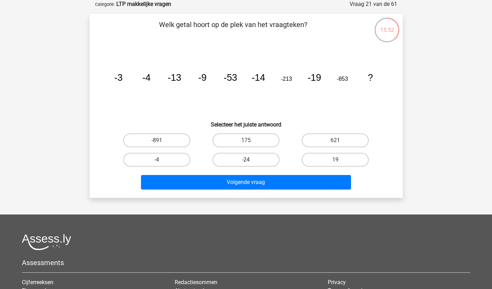
click at [251, 159] on label "-24" at bounding box center [245, 160] width 67 height 14
click at [250, 160] on input "-24" at bounding box center [248, 162] width 5 height 5
radio input "true"
click at [246, 191] on div "Volgende vraag" at bounding box center [246, 183] width 268 height 17
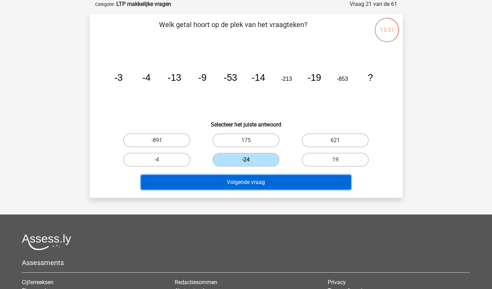
click at [247, 182] on button "Volgende vraag" at bounding box center [246, 182] width 210 height 15
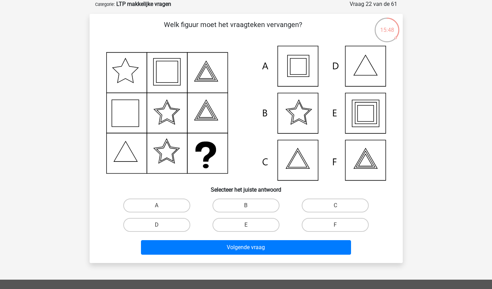
click at [361, 167] on icon at bounding box center [365, 160] width 14 height 12
click at [333, 215] on div "C" at bounding box center [334, 205] width 89 height 19
click at [328, 225] on label "F" at bounding box center [335, 225] width 67 height 14
click at [335, 225] on input "F" at bounding box center [337, 227] width 5 height 5
radio input "true"
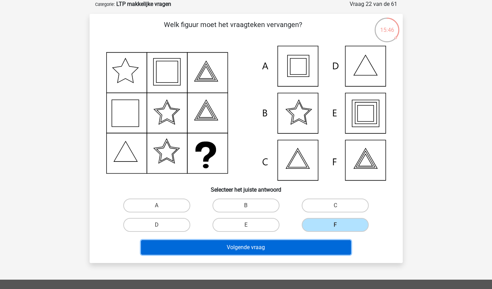
click at [291, 247] on button "Volgende vraag" at bounding box center [246, 247] width 210 height 15
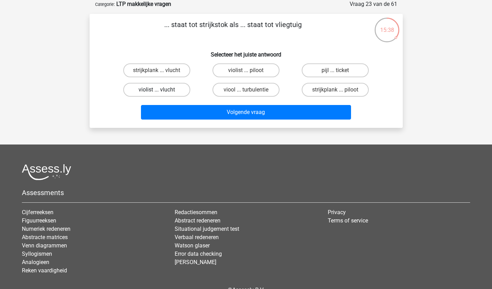
click at [173, 91] on label "violist ... vlucht" at bounding box center [156, 90] width 67 height 14
click at [161, 91] on input "violist ... vlucht" at bounding box center [158, 92] width 5 height 5
radio input "true"
click at [241, 73] on label "violist ... piloot" at bounding box center [245, 70] width 67 height 14
click at [246, 73] on input "violist ... piloot" at bounding box center [248, 72] width 5 height 5
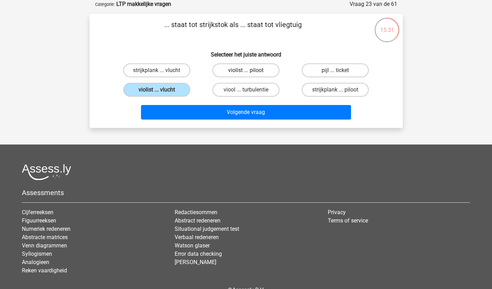
radio input "true"
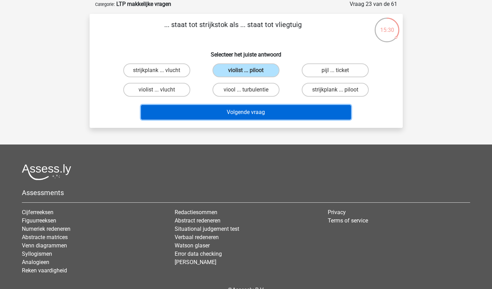
click at [239, 114] on button "Volgende vraag" at bounding box center [246, 112] width 210 height 15
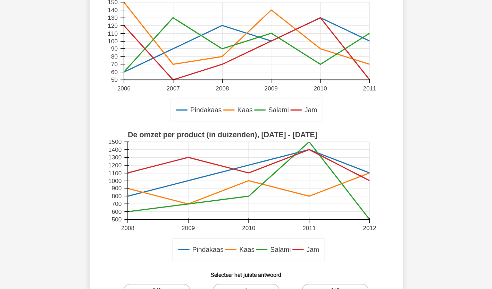
scroll to position [173, 0]
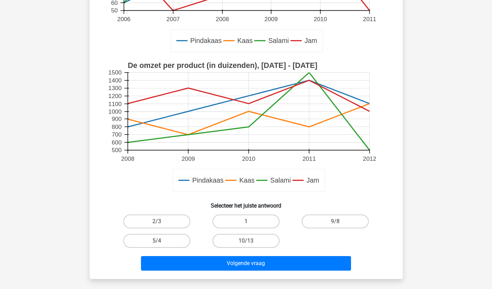
click at [238, 220] on label "1" at bounding box center [245, 222] width 67 height 14
click at [246, 222] on input "1" at bounding box center [248, 224] width 5 height 5
radio input "true"
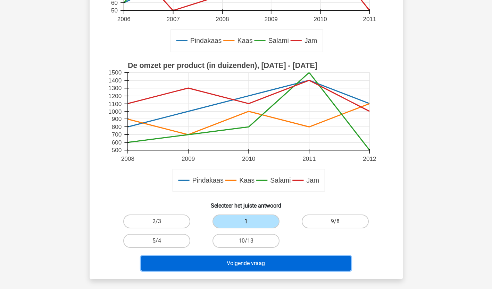
click at [236, 263] on button "Volgende vraag" at bounding box center [246, 263] width 210 height 15
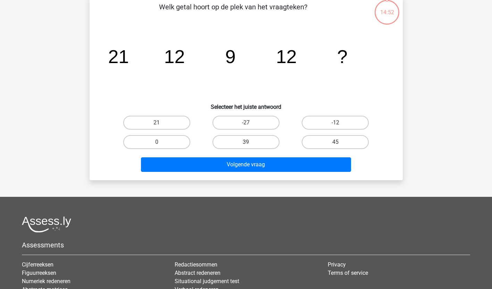
scroll to position [35, 0]
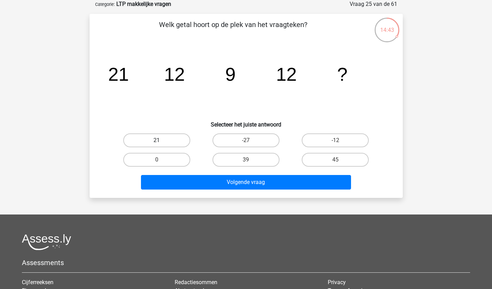
click at [161, 134] on label "21" at bounding box center [156, 141] width 67 height 14
click at [161, 141] on input "21" at bounding box center [158, 143] width 5 height 5
radio input "true"
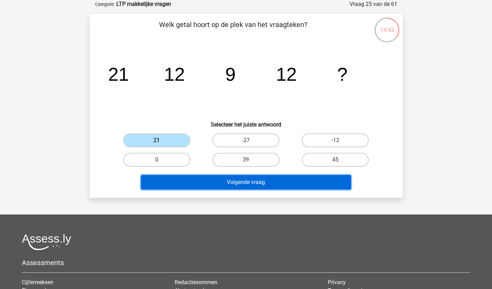
click at [177, 186] on button "Volgende vraag" at bounding box center [246, 182] width 210 height 15
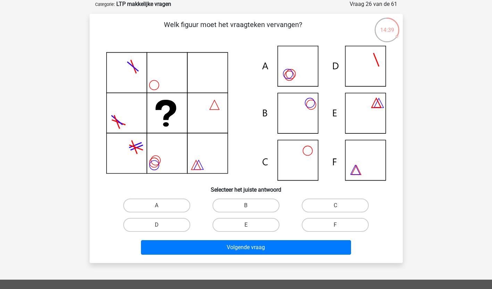
click at [297, 104] on icon at bounding box center [246, 113] width 280 height 135
click at [252, 192] on h6 "Selecteer het juiste antwoord" at bounding box center [246, 187] width 291 height 12
click at [250, 202] on label "B" at bounding box center [245, 206] width 67 height 14
click at [250, 206] on input "B" at bounding box center [248, 208] width 5 height 5
radio input "true"
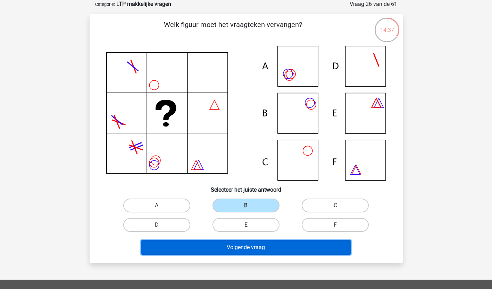
click at [245, 243] on button "Volgende vraag" at bounding box center [246, 247] width 210 height 15
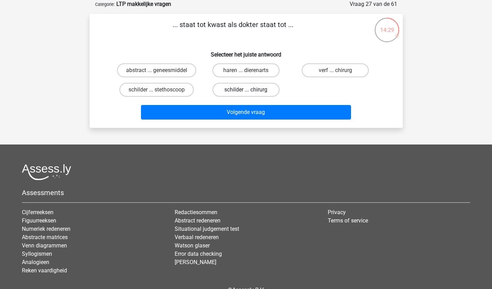
click at [263, 91] on label "schilder ... chirurg" at bounding box center [245, 90] width 67 height 14
click at [250, 91] on input "schilder ... chirurg" at bounding box center [248, 92] width 5 height 5
radio input "true"
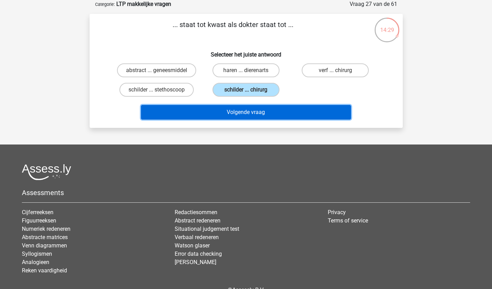
click at [256, 114] on button "Volgende vraag" at bounding box center [246, 112] width 210 height 15
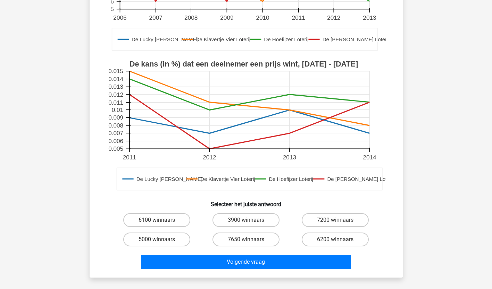
scroll to position [173, 0]
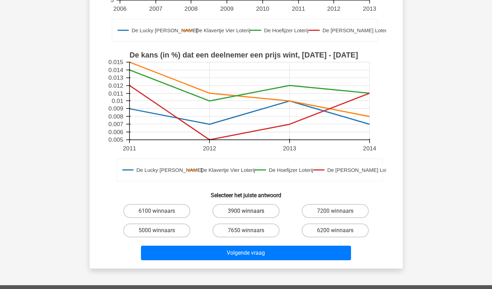
click at [257, 212] on label "3900 winnaars" at bounding box center [245, 211] width 67 height 14
click at [250, 212] on input "3900 winnaars" at bounding box center [248, 213] width 5 height 5
radio input "true"
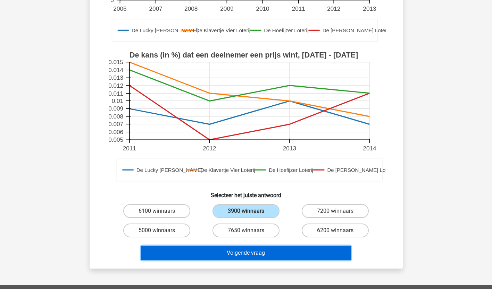
click at [249, 248] on button "Volgende vraag" at bounding box center [246, 253] width 210 height 15
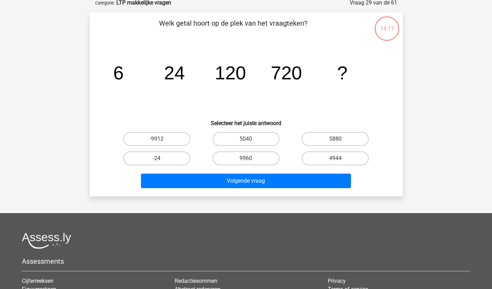
scroll to position [35, 0]
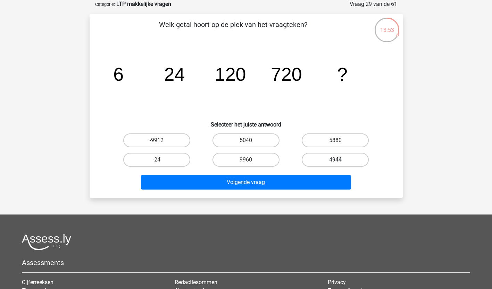
click at [324, 155] on label "4944" at bounding box center [335, 160] width 67 height 14
click at [335, 160] on input "4944" at bounding box center [337, 162] width 5 height 5
radio input "true"
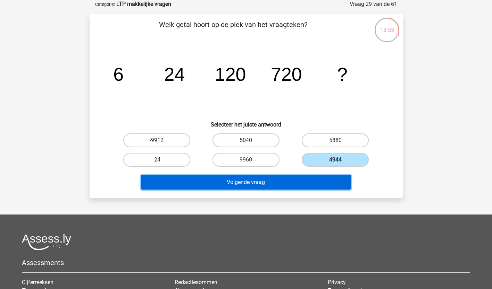
click at [308, 176] on button "Volgende vraag" at bounding box center [246, 182] width 210 height 15
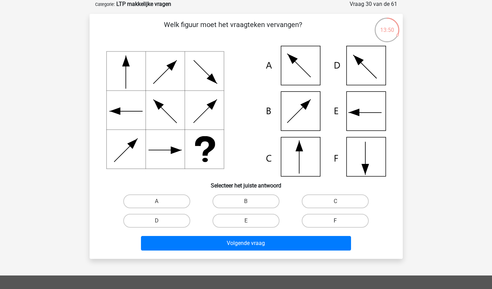
click at [343, 218] on label "F" at bounding box center [335, 221] width 67 height 14
click at [340, 221] on input "F" at bounding box center [337, 223] width 5 height 5
radio input "true"
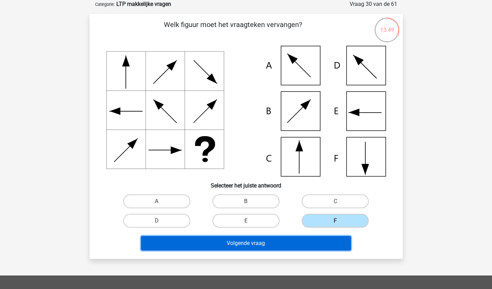
click at [325, 237] on button "Volgende vraag" at bounding box center [246, 243] width 210 height 15
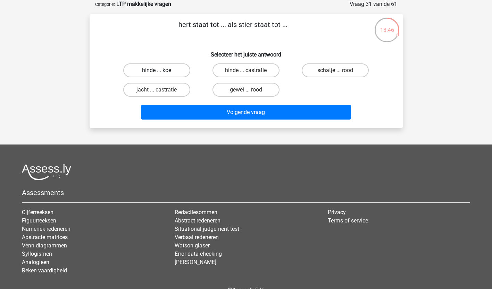
click at [173, 69] on label "hinde ... koe" at bounding box center [156, 70] width 67 height 14
click at [161, 70] on input "hinde ... koe" at bounding box center [158, 72] width 5 height 5
radio input "true"
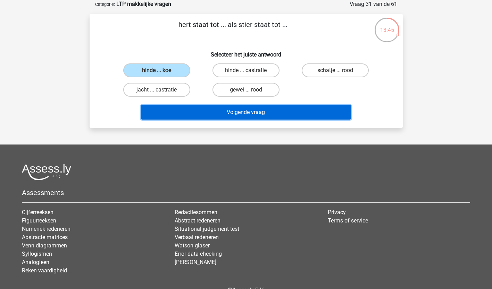
click at [171, 114] on button "Volgende vraag" at bounding box center [246, 112] width 210 height 15
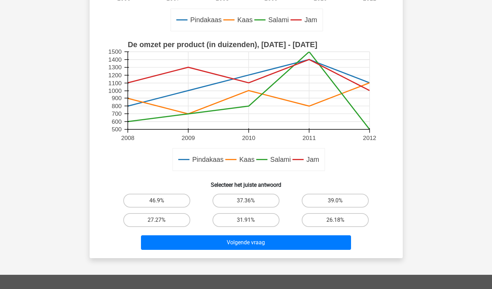
scroll to position [243, 0]
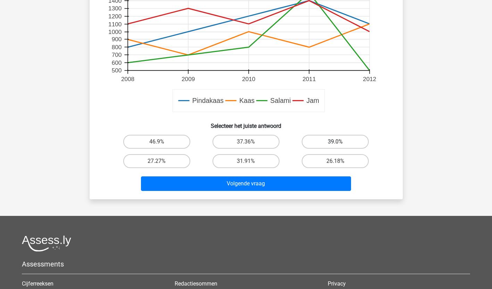
click at [329, 141] on label "39.0%" at bounding box center [335, 142] width 67 height 14
click at [335, 142] on input "39.0%" at bounding box center [337, 144] width 5 height 5
radio input "true"
drag, startPoint x: 261, startPoint y: 146, endPoint x: 257, endPoint y: 147, distance: 4.1
click at [260, 146] on label "37.36%" at bounding box center [245, 142] width 67 height 14
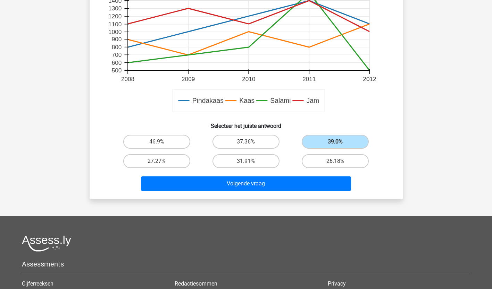
click at [250, 146] on input "37.36%" at bounding box center [248, 144] width 5 height 5
radio input "true"
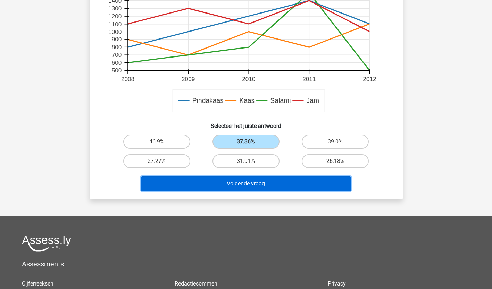
click at [245, 181] on button "Volgende vraag" at bounding box center [246, 184] width 210 height 15
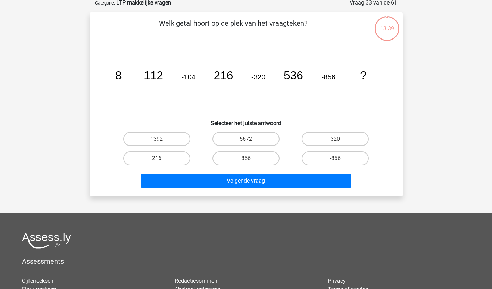
scroll to position [35, 0]
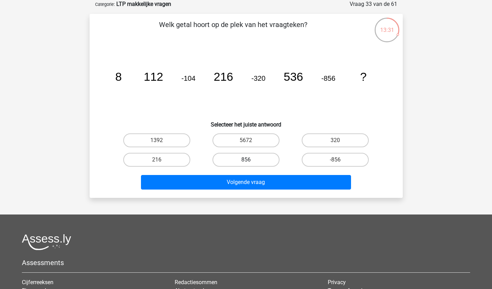
click at [247, 159] on label "856" at bounding box center [245, 160] width 67 height 14
click at [247, 160] on input "856" at bounding box center [248, 162] width 5 height 5
radio input "true"
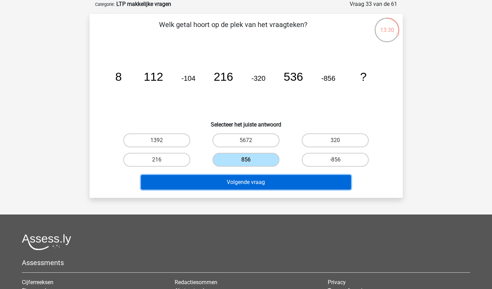
click at [239, 184] on button "Volgende vraag" at bounding box center [246, 182] width 210 height 15
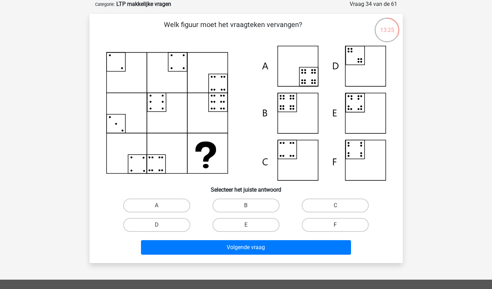
click at [337, 223] on label "F" at bounding box center [335, 225] width 67 height 14
click at [337, 225] on input "F" at bounding box center [337, 227] width 5 height 5
radio input "true"
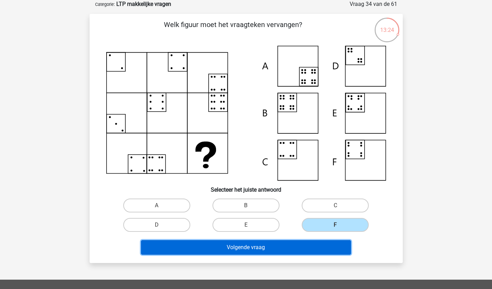
click at [325, 246] on button "Volgende vraag" at bounding box center [246, 247] width 210 height 15
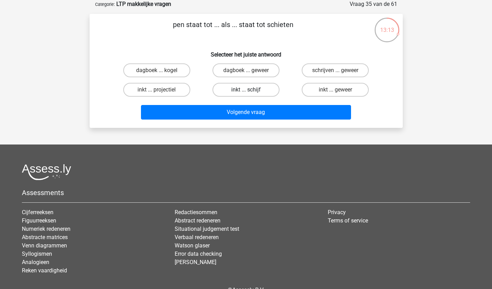
click at [270, 92] on label "inkt ... schijf" at bounding box center [245, 90] width 67 height 14
click at [250, 92] on input "inkt ... schijf" at bounding box center [248, 92] width 5 height 5
radio input "true"
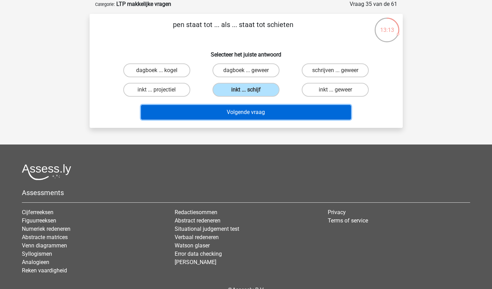
click at [263, 112] on button "Volgende vraag" at bounding box center [246, 112] width 210 height 15
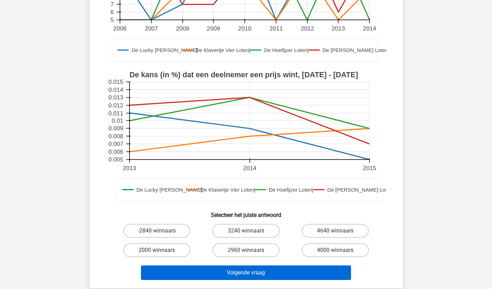
scroll to position [278, 0]
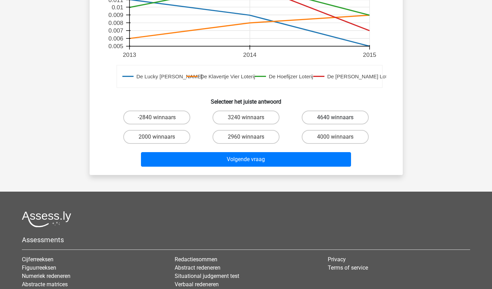
click at [328, 111] on label "4640 winnaars" at bounding box center [335, 118] width 67 height 14
click at [335, 118] on input "4640 winnaars" at bounding box center [337, 120] width 5 height 5
radio input "true"
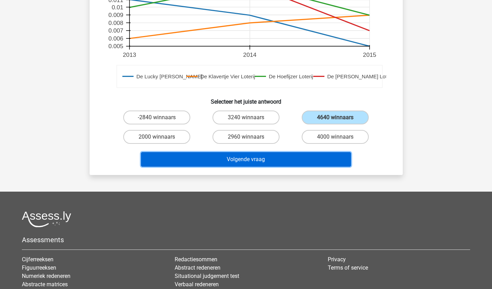
click at [319, 152] on button "Volgende vraag" at bounding box center [246, 159] width 210 height 15
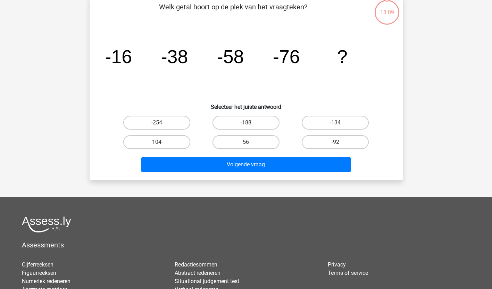
scroll to position [35, 0]
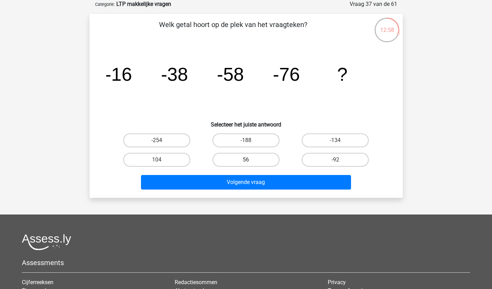
click at [265, 160] on label "56" at bounding box center [245, 160] width 67 height 14
click at [250, 160] on input "56" at bounding box center [248, 162] width 5 height 5
radio input "true"
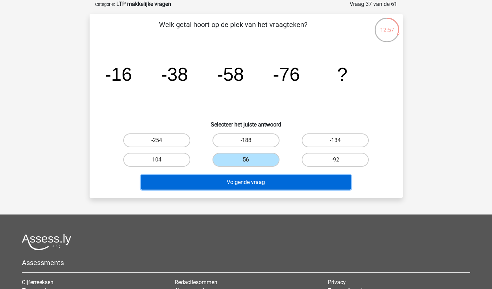
click at [262, 180] on button "Volgende vraag" at bounding box center [246, 182] width 210 height 15
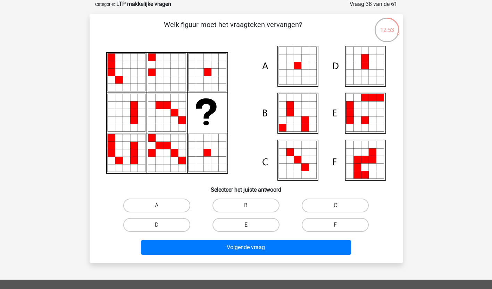
click at [304, 158] on icon at bounding box center [305, 160] width 8 height 8
drag, startPoint x: 329, startPoint y: 205, endPoint x: 314, endPoint y: 221, distance: 22.1
click at [329, 205] on label "C" at bounding box center [335, 206] width 67 height 14
click at [335, 206] on input "C" at bounding box center [337, 208] width 5 height 5
radio input "true"
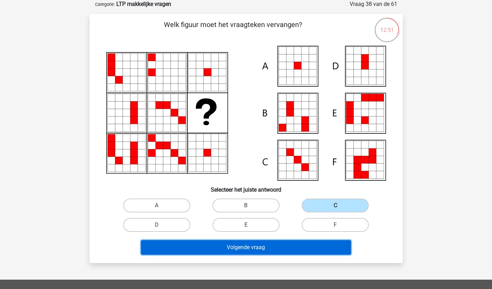
click at [286, 251] on button "Volgende vraag" at bounding box center [246, 247] width 210 height 15
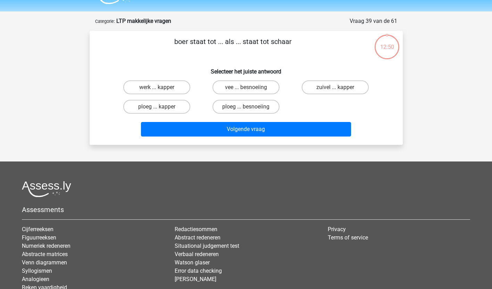
scroll to position [0, 0]
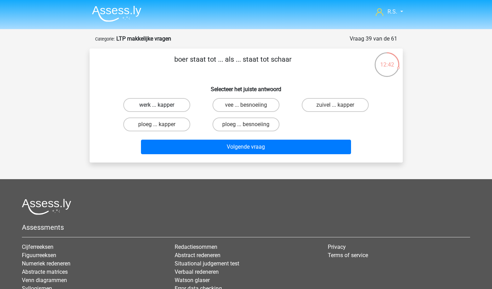
click at [167, 104] on label "werk ... kapper" at bounding box center [156, 105] width 67 height 14
click at [161, 105] on input "werk ... kapper" at bounding box center [158, 107] width 5 height 5
radio input "true"
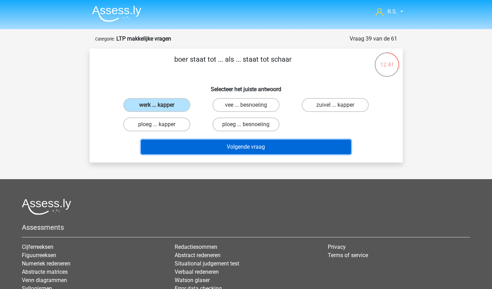
click at [171, 144] on button "Volgende vraag" at bounding box center [246, 147] width 210 height 15
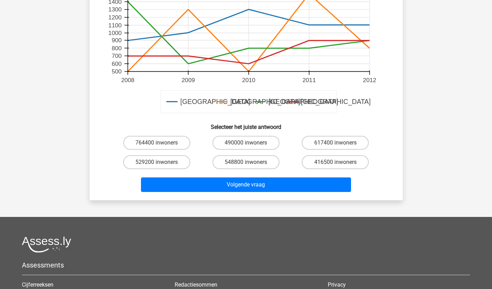
scroll to position [278, 0]
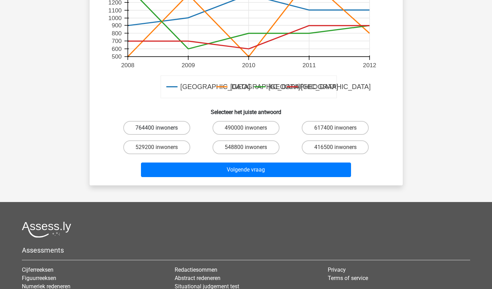
click at [171, 121] on label "764400 inwoners" at bounding box center [156, 128] width 67 height 14
click at [161, 128] on input "764400 inwoners" at bounding box center [158, 130] width 5 height 5
radio input "true"
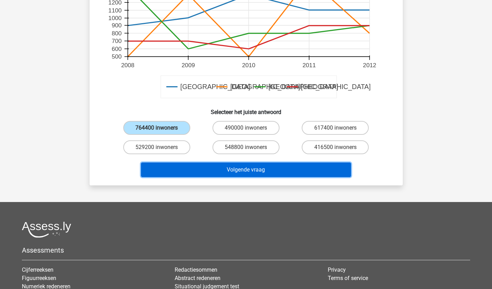
click at [176, 163] on button "Volgende vraag" at bounding box center [246, 170] width 210 height 15
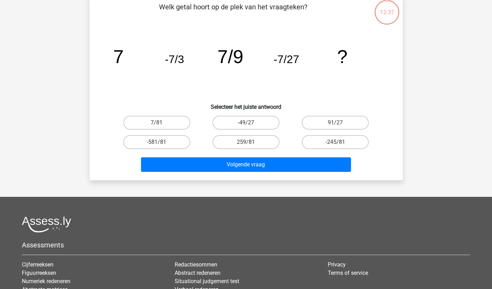
scroll to position [35, 0]
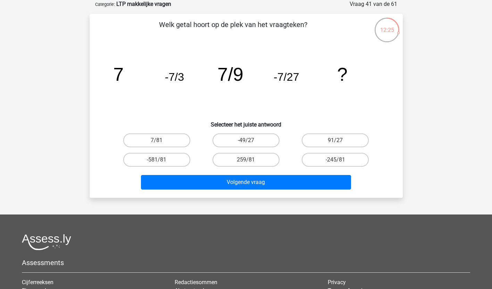
drag, startPoint x: 154, startPoint y: 139, endPoint x: 155, endPoint y: 147, distance: 8.0
click at [155, 139] on label "7/81" at bounding box center [156, 141] width 67 height 14
click at [156, 141] on input "7/81" at bounding box center [158, 143] width 5 height 5
radio input "true"
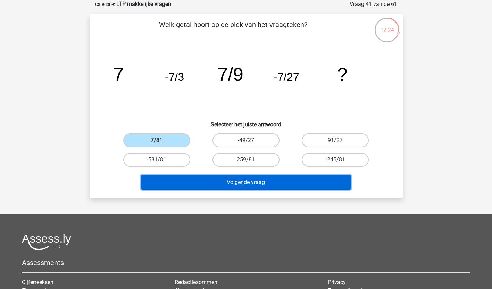
click at [161, 180] on button "Volgende vraag" at bounding box center [246, 182] width 210 height 15
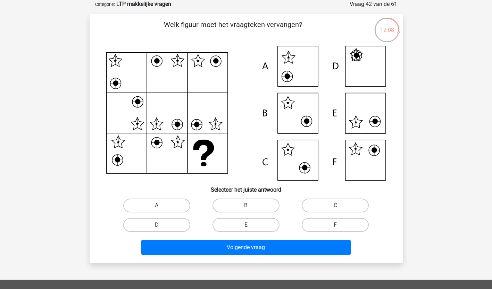
click at [330, 227] on label "F" at bounding box center [335, 225] width 67 height 14
click at [335, 227] on input "F" at bounding box center [337, 227] width 5 height 5
radio input "true"
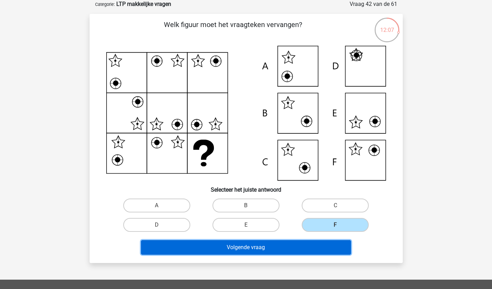
click at [324, 252] on button "Volgende vraag" at bounding box center [246, 247] width 210 height 15
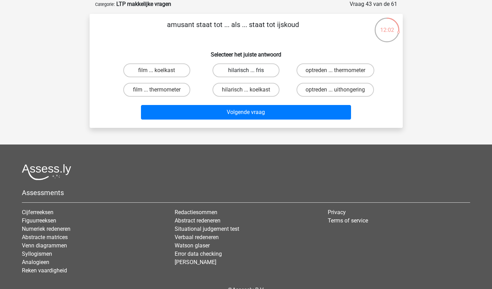
click at [242, 70] on label "hilarisch ... fris" at bounding box center [245, 70] width 67 height 14
click at [246, 70] on input "hilarisch ... fris" at bounding box center [248, 72] width 5 height 5
radio input "true"
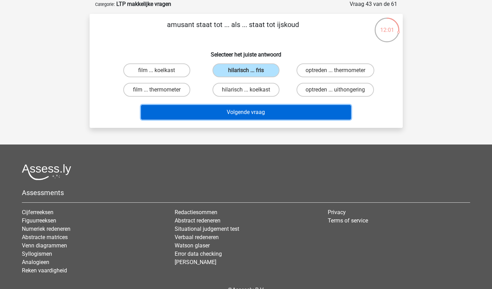
click at [244, 112] on button "Volgende vraag" at bounding box center [246, 112] width 210 height 15
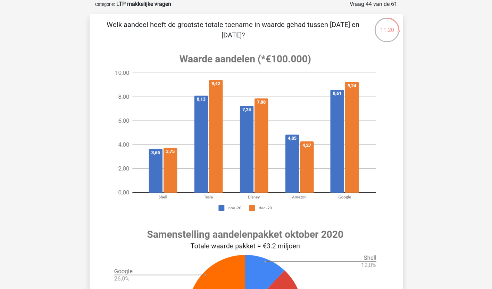
drag, startPoint x: 220, startPoint y: 196, endPoint x: 168, endPoint y: 216, distance: 55.7
click at [168, 216] on image at bounding box center [245, 133] width 278 height 174
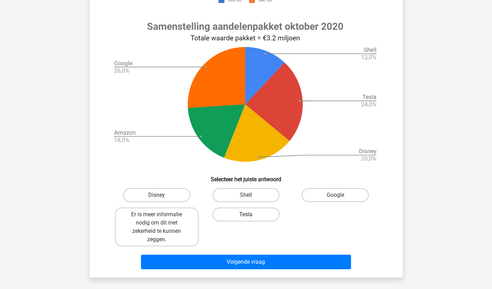
click at [244, 217] on label "Tesla" at bounding box center [245, 215] width 67 height 14
click at [246, 217] on input "Tesla" at bounding box center [248, 217] width 5 height 5
radio input "true"
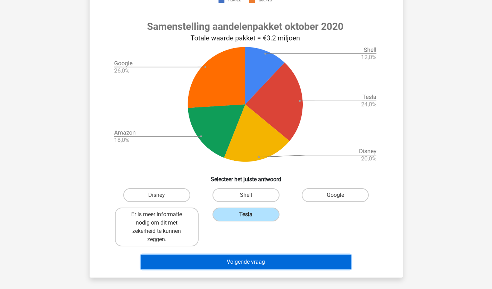
click at [231, 261] on button "Volgende vraag" at bounding box center [246, 262] width 210 height 15
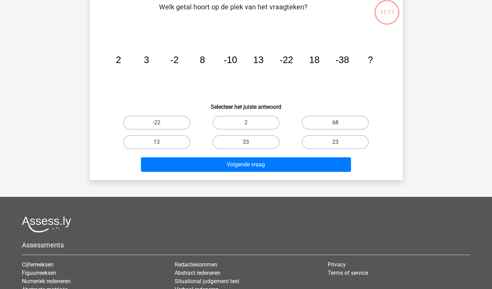
scroll to position [35, 0]
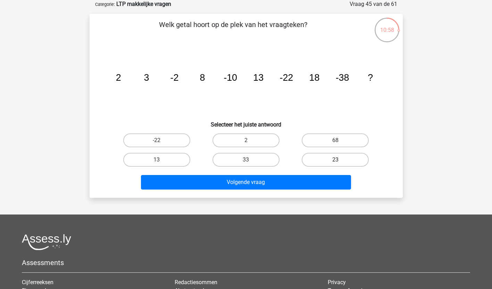
click at [316, 156] on label "23" at bounding box center [335, 160] width 67 height 14
click at [335, 160] on input "23" at bounding box center [337, 162] width 5 height 5
radio input "true"
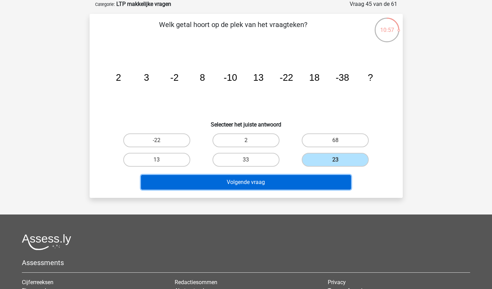
click at [303, 178] on button "Volgende vraag" at bounding box center [246, 182] width 210 height 15
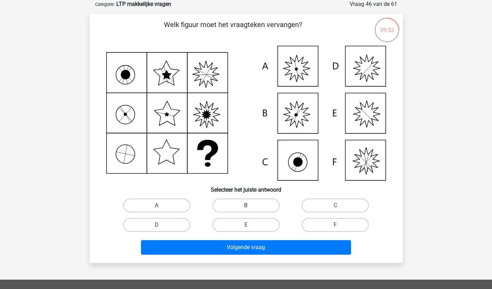
click at [232, 203] on label "B" at bounding box center [245, 206] width 67 height 14
click at [246, 206] on input "B" at bounding box center [248, 208] width 5 height 5
radio input "true"
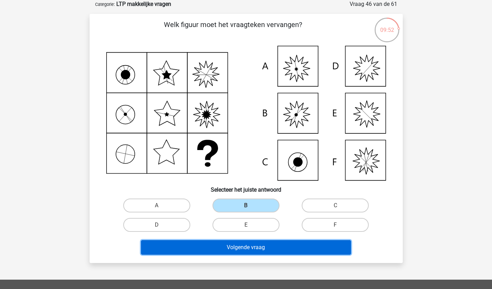
click at [229, 245] on button "Volgende vraag" at bounding box center [246, 247] width 210 height 15
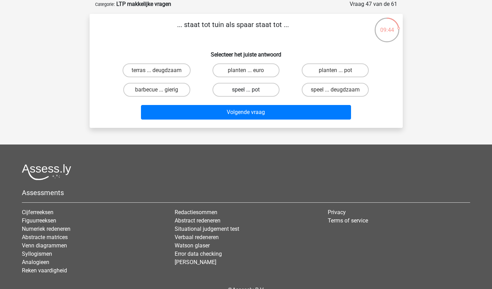
click at [267, 88] on label "speel ... pot" at bounding box center [245, 90] width 67 height 14
click at [250, 90] on input "speel ... pot" at bounding box center [248, 92] width 5 height 5
radio input "true"
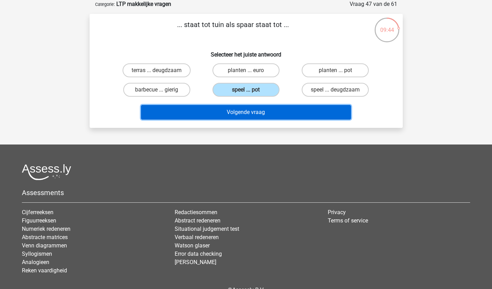
click at [253, 112] on button "Volgende vraag" at bounding box center [246, 112] width 210 height 15
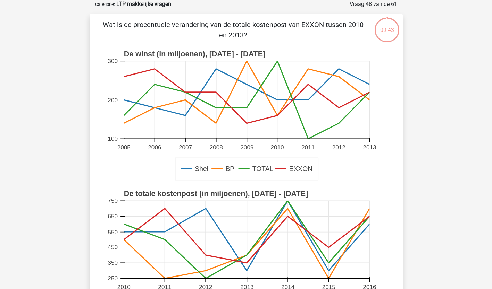
scroll to position [173, 0]
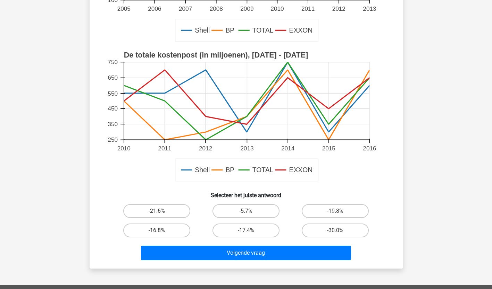
click at [147, 203] on div "-21.6%" at bounding box center [156, 211] width 89 height 19
click at [147, 208] on label "-21.6%" at bounding box center [156, 211] width 67 height 14
click at [156, 211] on input "-21.6%" at bounding box center [158, 213] width 5 height 5
radio input "true"
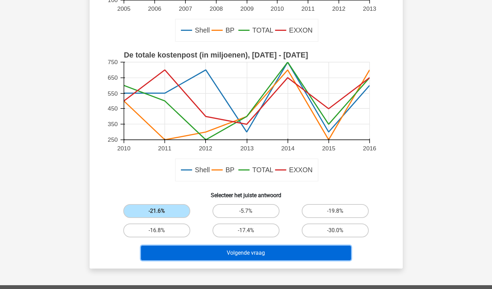
click at [156, 256] on button "Volgende vraag" at bounding box center [246, 253] width 210 height 15
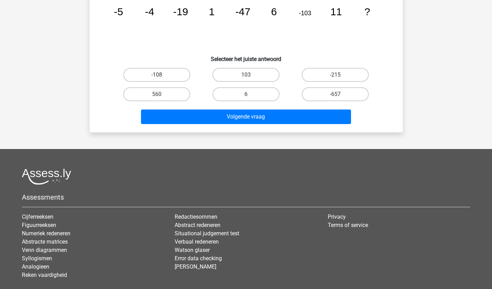
scroll to position [35, 0]
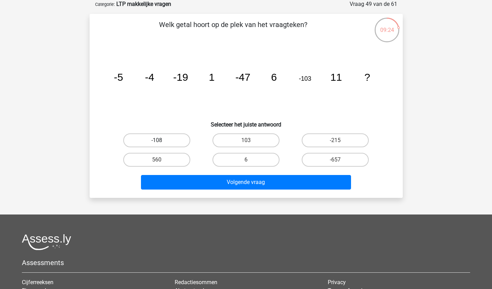
click at [177, 143] on label "-108" at bounding box center [156, 141] width 67 height 14
click at [161, 143] on input "-108" at bounding box center [158, 143] width 5 height 5
radio input "true"
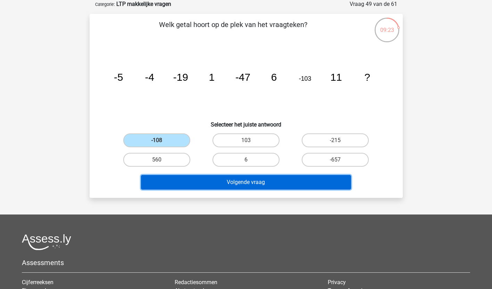
click at [164, 182] on button "Volgende vraag" at bounding box center [246, 182] width 210 height 15
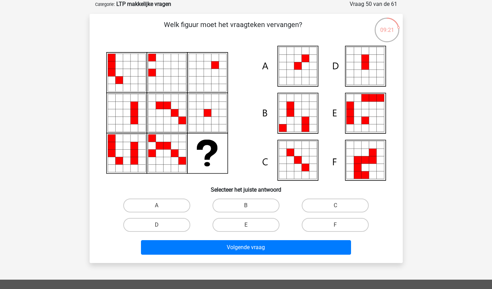
click at [339, 208] on input "C" at bounding box center [337, 208] width 5 height 5
radio input "true"
click at [226, 222] on label "E" at bounding box center [245, 225] width 67 height 14
click at [246, 225] on input "E" at bounding box center [248, 227] width 5 height 5
radio input "true"
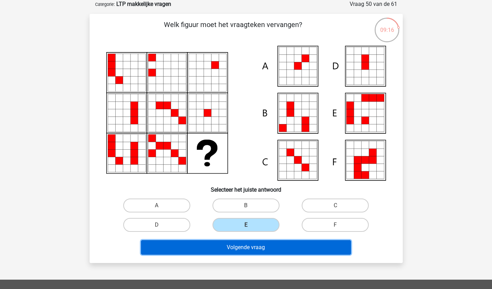
click at [209, 247] on button "Volgende vraag" at bounding box center [246, 247] width 210 height 15
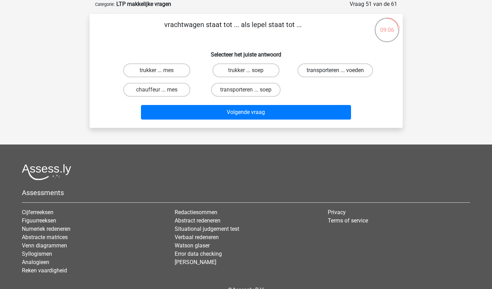
click at [313, 74] on label "transporteren ... voeden" at bounding box center [334, 70] width 75 height 14
click at [335, 74] on input "transporteren ... voeden" at bounding box center [337, 72] width 5 height 5
radio input "true"
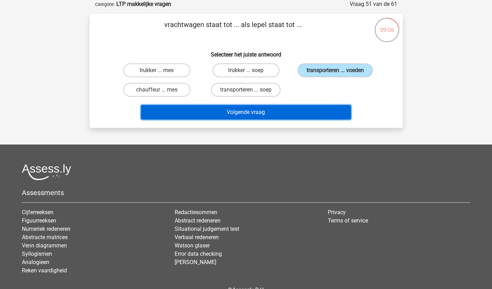
click at [295, 113] on button "Volgende vraag" at bounding box center [246, 112] width 210 height 15
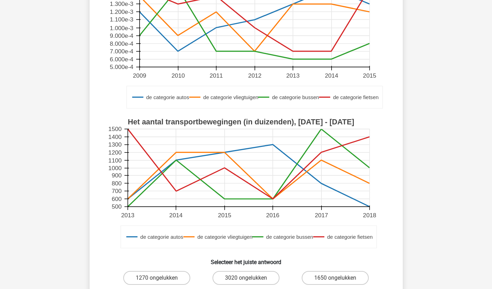
scroll to position [139, 0]
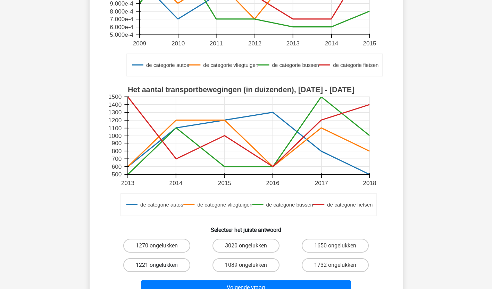
click at [188, 268] on label "1221 ongelukken" at bounding box center [156, 266] width 67 height 14
click at [161, 268] on input "1221 ongelukken" at bounding box center [158, 267] width 5 height 5
radio input "true"
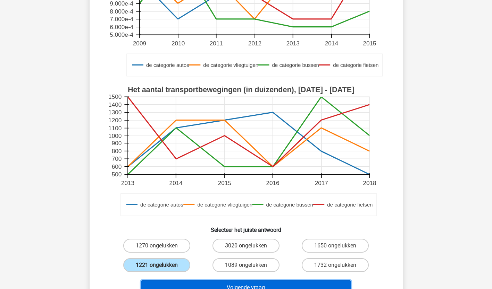
click at [183, 285] on button "Volgende vraag" at bounding box center [246, 288] width 210 height 15
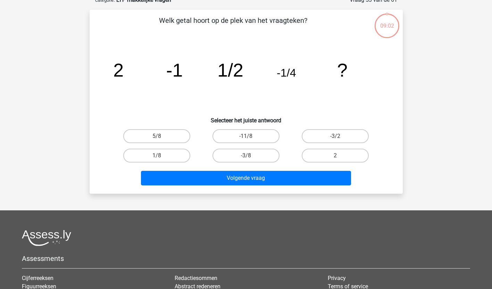
scroll to position [35, 0]
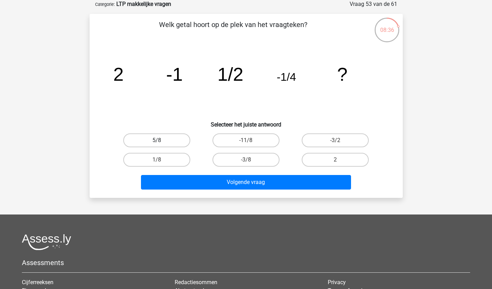
click at [163, 142] on label "5/8" at bounding box center [156, 141] width 67 height 14
click at [161, 142] on input "5/8" at bounding box center [158, 143] width 5 height 5
radio input "true"
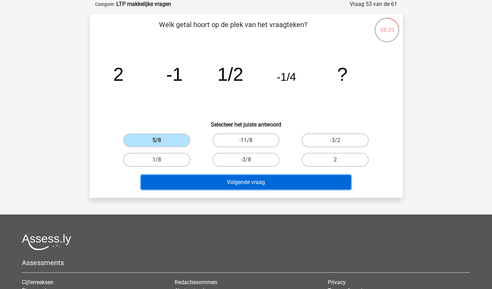
click at [160, 176] on button "Volgende vraag" at bounding box center [246, 182] width 210 height 15
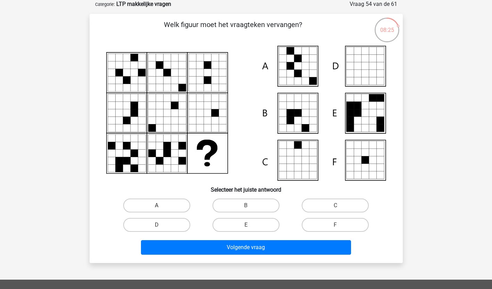
click at [173, 206] on label "A" at bounding box center [156, 206] width 67 height 14
click at [161, 206] on input "A" at bounding box center [158, 208] width 5 height 5
radio input "true"
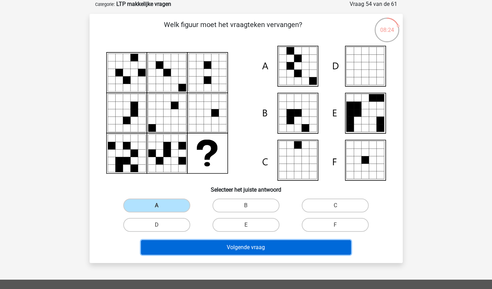
click at [181, 244] on button "Volgende vraag" at bounding box center [246, 247] width 210 height 15
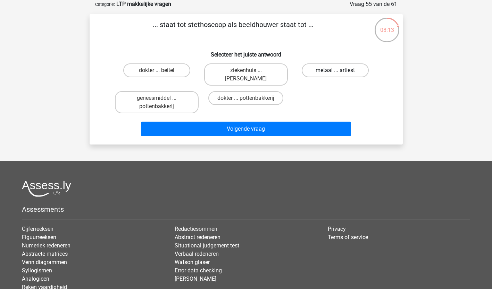
click at [323, 74] on label "metaal ... artiest" at bounding box center [335, 70] width 67 height 14
click at [335, 74] on input "metaal ... artiest" at bounding box center [337, 72] width 5 height 5
radio input "true"
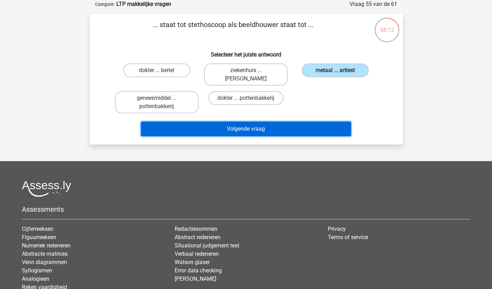
click at [274, 133] on button "Volgende vraag" at bounding box center [246, 129] width 210 height 15
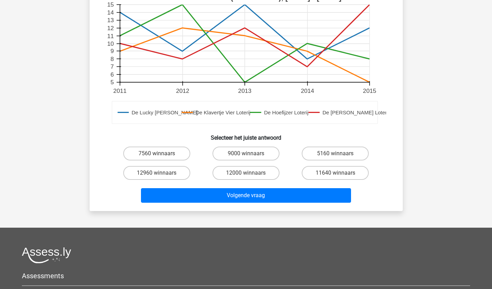
scroll to position [243, 0]
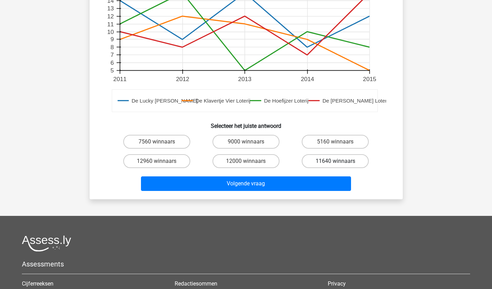
click at [319, 163] on label "11640 winnaars" at bounding box center [335, 161] width 67 height 14
click at [335, 163] on input "11640 winnaars" at bounding box center [337, 163] width 5 height 5
radio input "true"
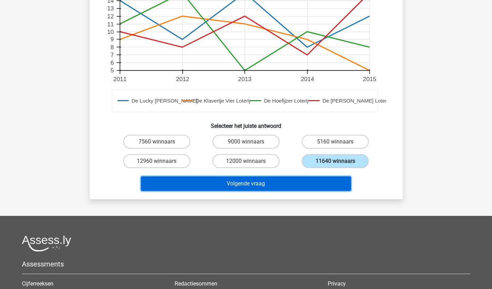
click at [294, 182] on button "Volgende vraag" at bounding box center [246, 184] width 210 height 15
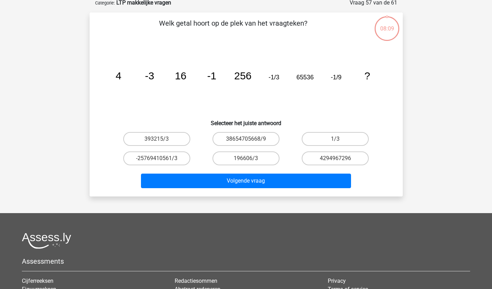
scroll to position [35, 0]
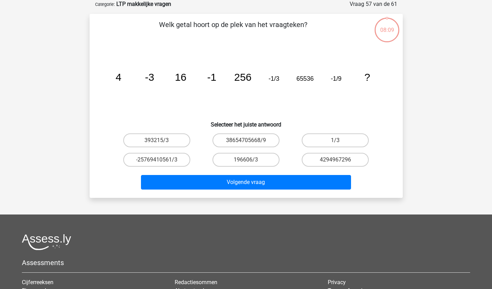
click at [300, 161] on div "4294967296" at bounding box center [335, 160] width 84 height 14
click at [230, 156] on label "196606/3" at bounding box center [245, 160] width 67 height 14
click at [246, 160] on input "196606/3" at bounding box center [248, 162] width 5 height 5
radio input "true"
click at [152, 145] on label "393215/3" at bounding box center [156, 141] width 67 height 14
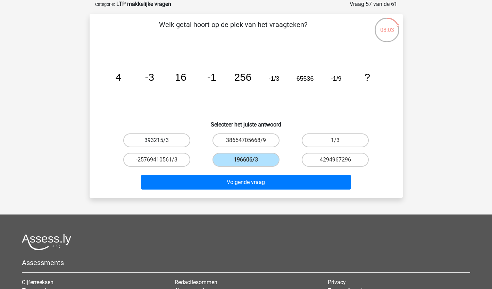
click at [156, 145] on input "393215/3" at bounding box center [158, 143] width 5 height 5
radio input "true"
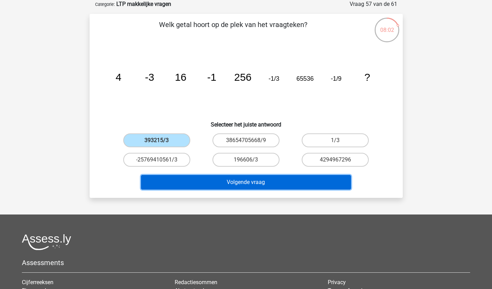
click at [156, 181] on button "Volgende vraag" at bounding box center [246, 182] width 210 height 15
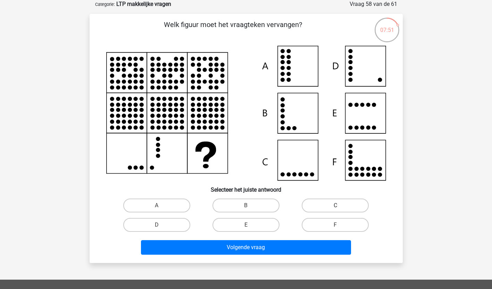
click at [331, 205] on label "C" at bounding box center [335, 206] width 67 height 14
click at [335, 206] on input "C" at bounding box center [337, 208] width 5 height 5
radio input "true"
click at [299, 237] on div "Volgende vraag" at bounding box center [246, 246] width 291 height 23
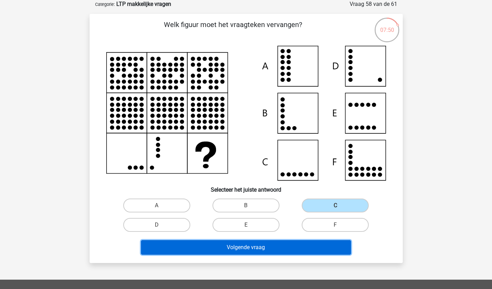
click at [295, 246] on button "Volgende vraag" at bounding box center [246, 247] width 210 height 15
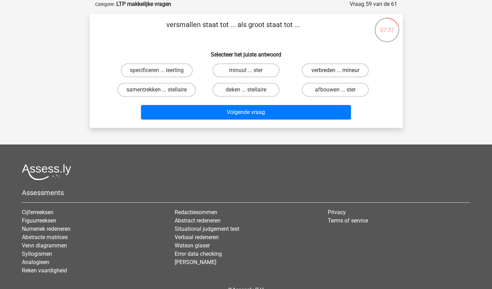
click at [339, 69] on label "verbreden ... mineur" at bounding box center [335, 70] width 67 height 14
click at [339, 70] on input "verbreden ... mineur" at bounding box center [337, 72] width 5 height 5
radio input "true"
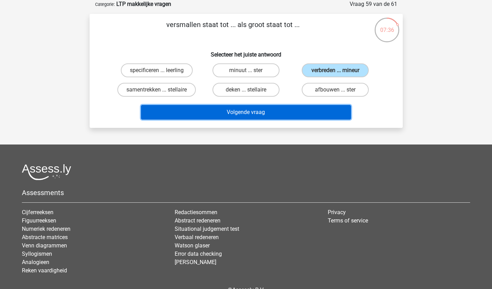
click at [293, 117] on button "Volgende vraag" at bounding box center [246, 112] width 210 height 15
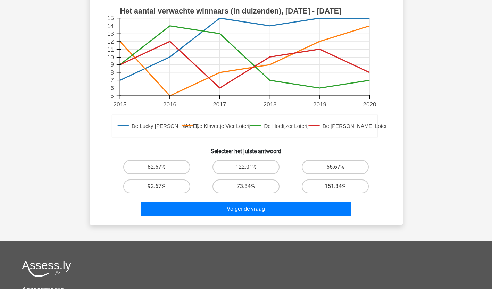
scroll to position [243, 0]
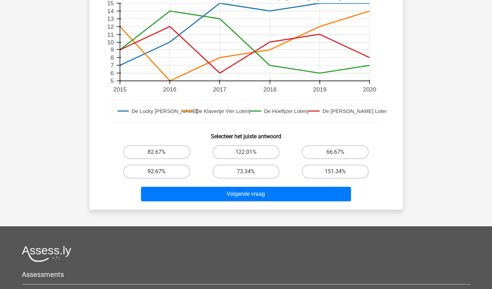
click at [181, 165] on label "92.67%" at bounding box center [156, 172] width 67 height 14
click at [161, 172] on input "92.67%" at bounding box center [158, 174] width 5 height 5
radio input "true"
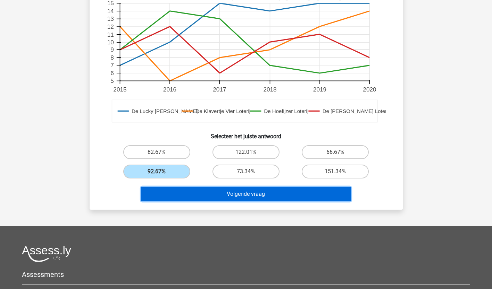
click at [168, 187] on button "Volgende vraag" at bounding box center [246, 194] width 210 height 15
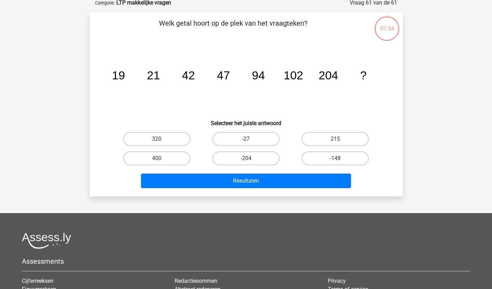
scroll to position [35, 0]
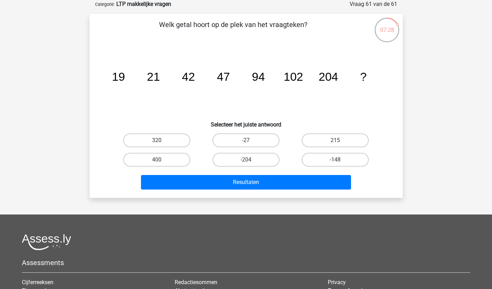
click at [156, 152] on div "400" at bounding box center [156, 159] width 89 height 19
click at [166, 143] on label "320" at bounding box center [156, 141] width 67 height 14
click at [161, 143] on input "320" at bounding box center [158, 143] width 5 height 5
radio input "true"
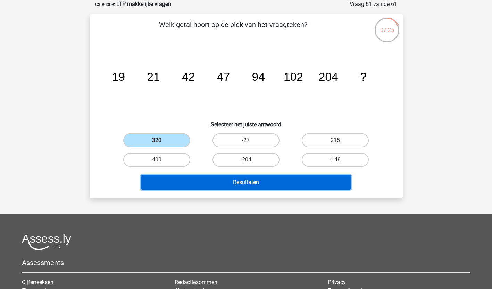
click at [151, 176] on button "Resultaten" at bounding box center [246, 182] width 210 height 15
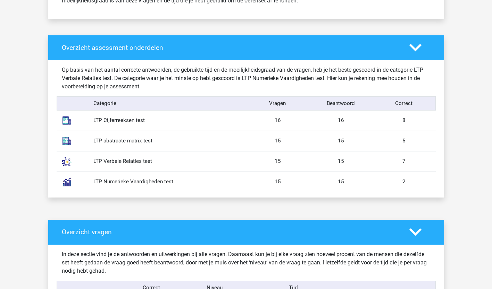
scroll to position [347, 0]
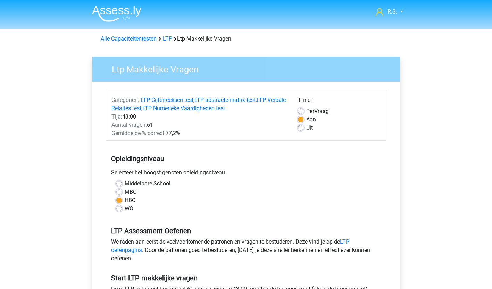
scroll to position [104, 0]
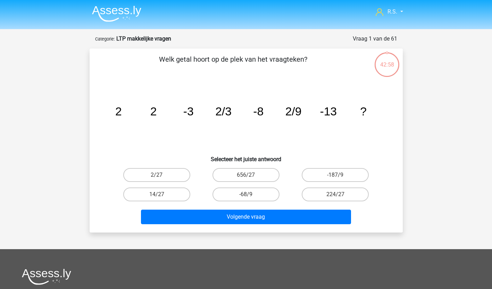
click at [388, 18] on nav "R.S. [EMAIL_ADDRESS][DOMAIN_NAME]" at bounding box center [245, 12] width 319 height 23
click at [388, 11] on span "R.S." at bounding box center [392, 11] width 10 height 7
click at [166, 21] on nav "R.S. [EMAIL_ADDRESS][DOMAIN_NAME]" at bounding box center [245, 12] width 319 height 23
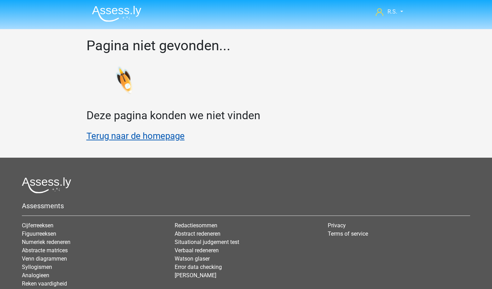
click at [164, 138] on link "Terug naar de homepage" at bounding box center [135, 136] width 98 height 10
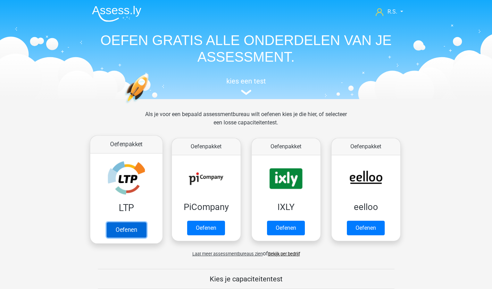
click at [127, 227] on link "Oefenen" at bounding box center [126, 229] width 40 height 15
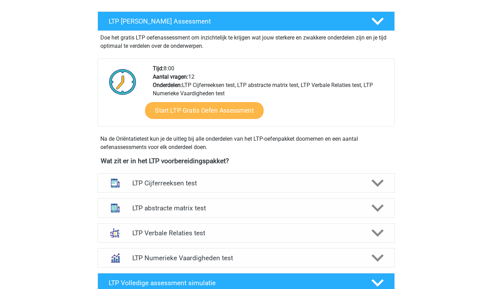
scroll to position [35, 0]
